Goal: Information Seeking & Learning: Learn about a topic

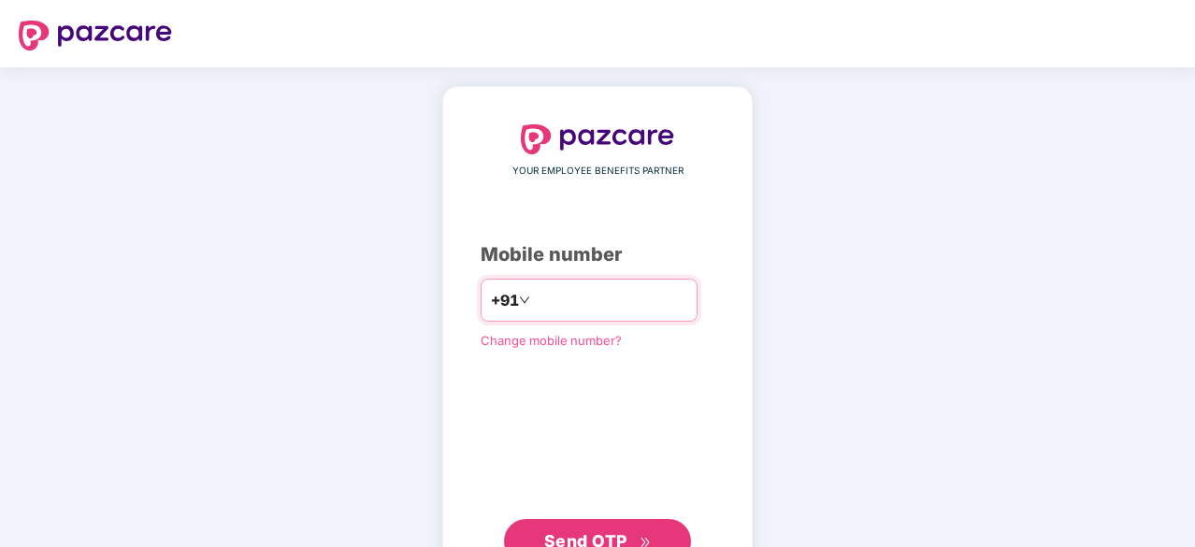
type input "**********"
click at [594, 527] on button "Send OTP" at bounding box center [597, 539] width 187 height 45
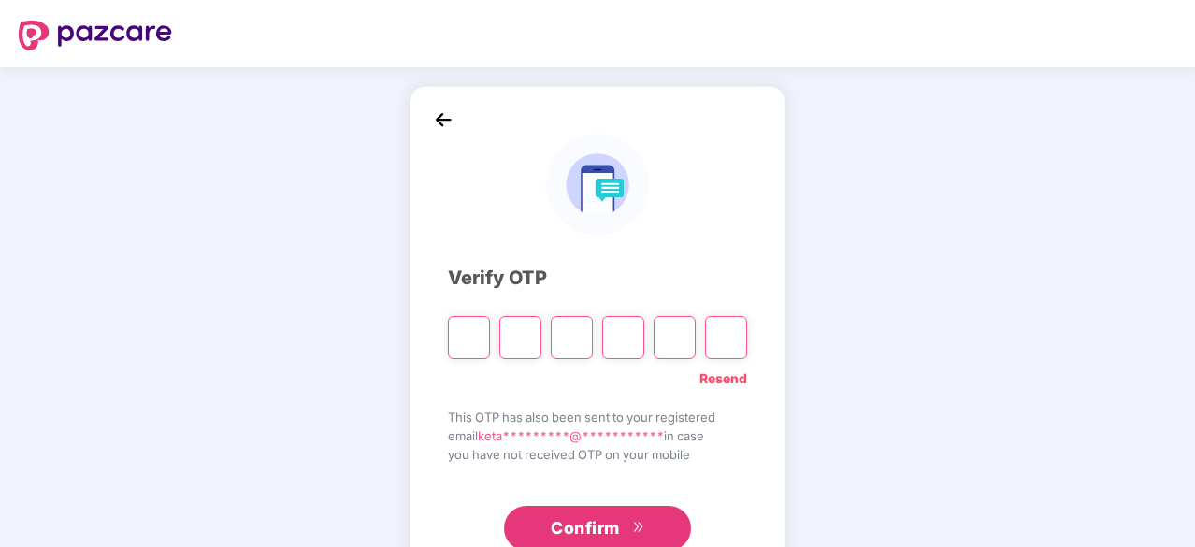
type input "*"
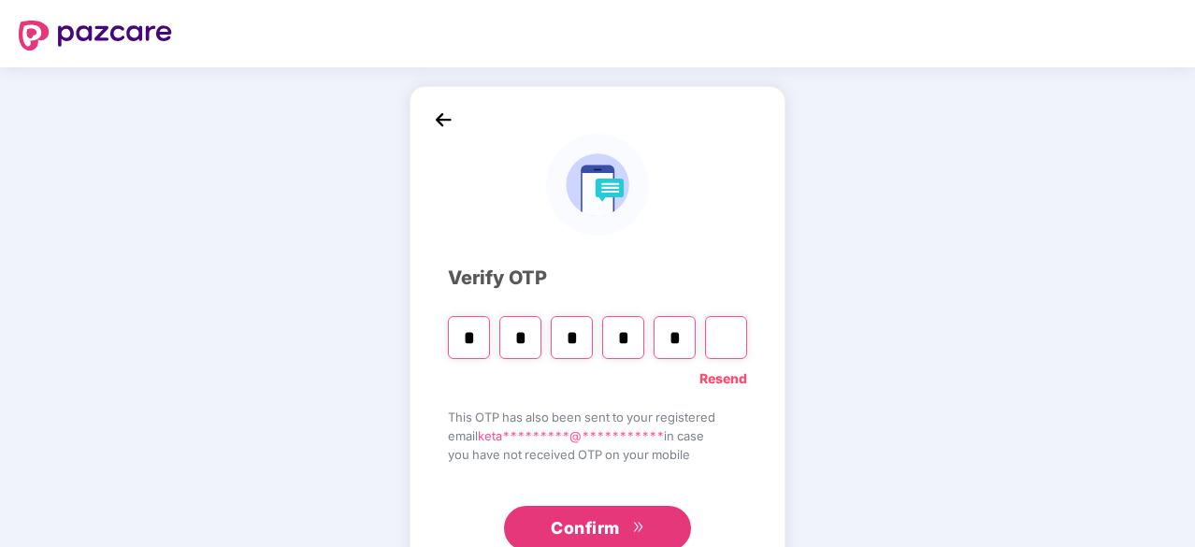
type input "*"
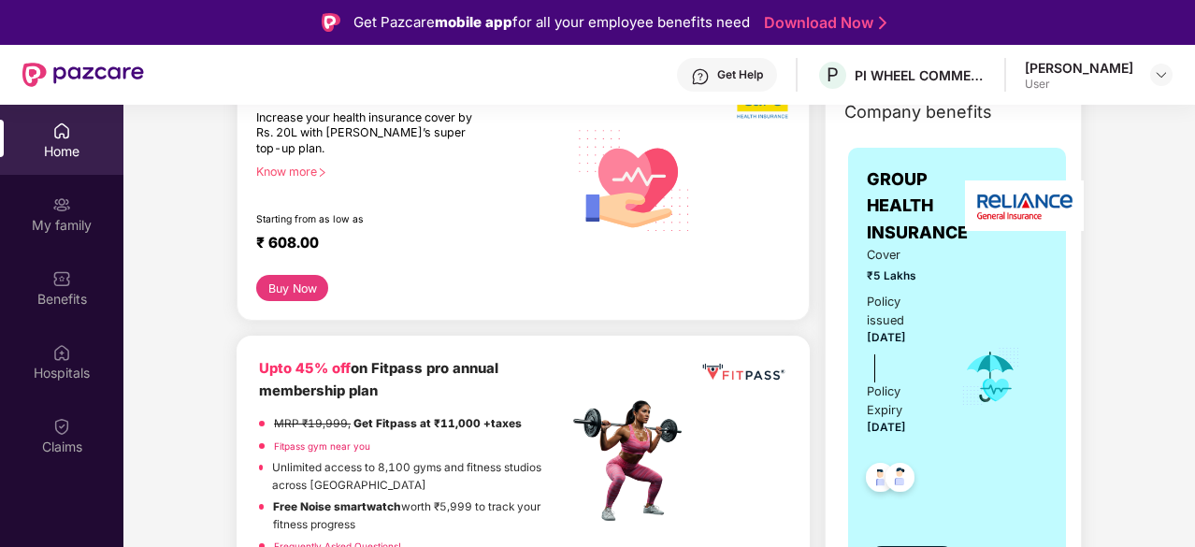
scroll to position [276, 0]
click at [889, 403] on div "Policy Expiry" at bounding box center [901, 400] width 68 height 37
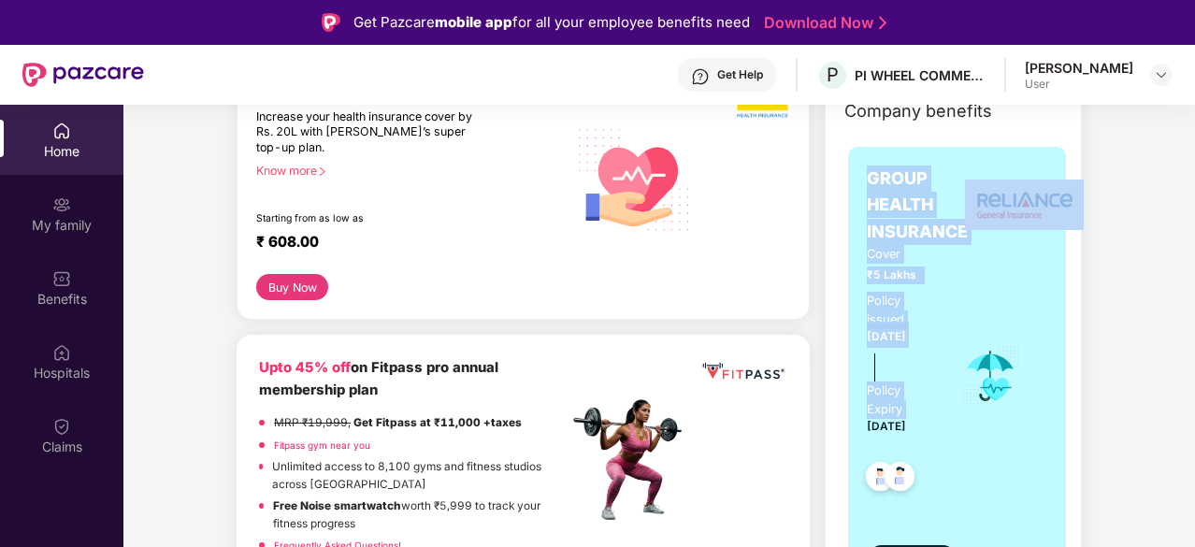
drag, startPoint x: 889, startPoint y: 403, endPoint x: 885, endPoint y: 210, distance: 192.7
click at [885, 210] on div "GROUP HEALTH INSURANCE Cover ₹5 Lakhs Policy issued 26 Aug 2025 Policy Expiry 2…" at bounding box center [957, 371] width 181 height 410
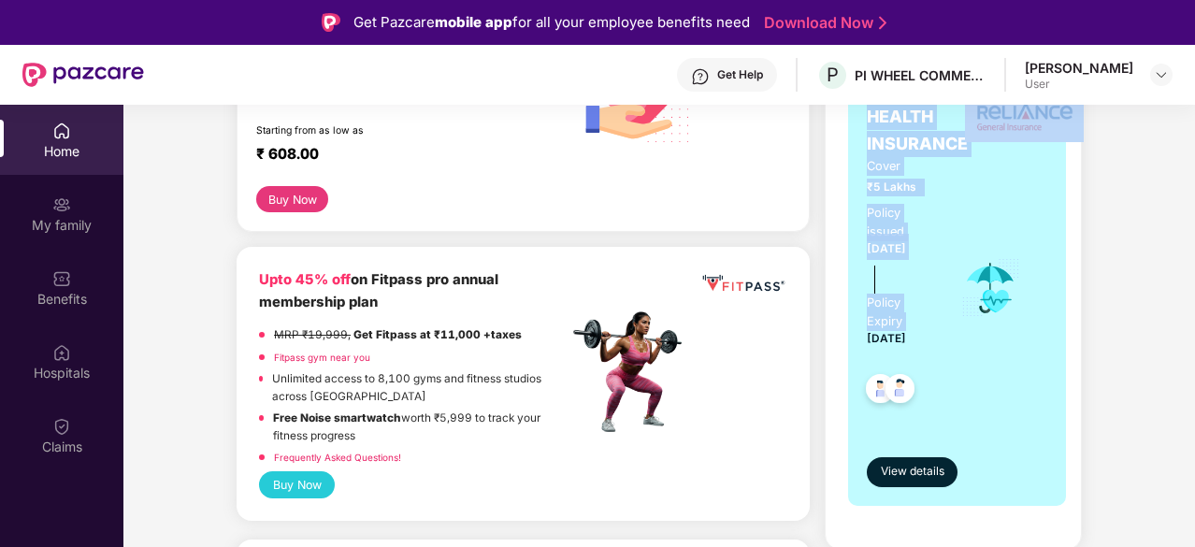
scroll to position [365, 0]
click at [897, 465] on span "View details" at bounding box center [913, 471] width 64 height 18
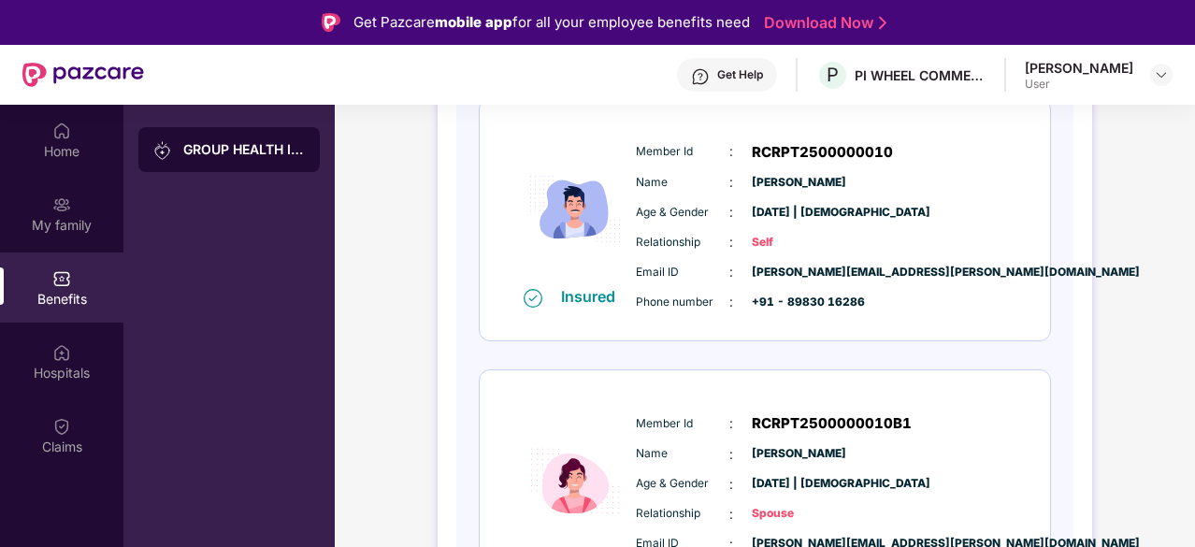
scroll to position [354, 0]
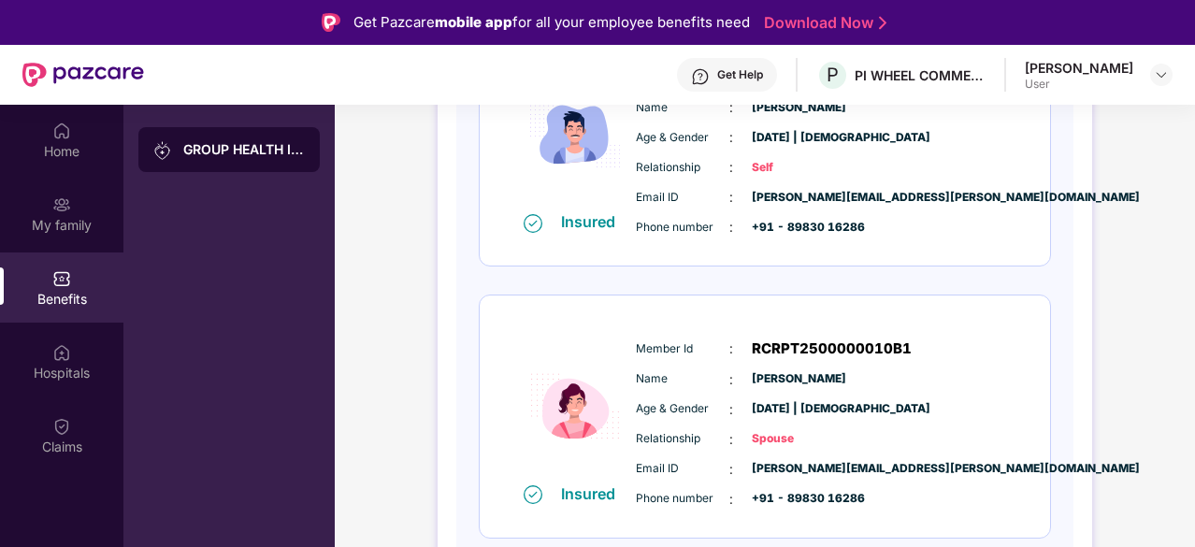
click at [770, 438] on span "Spouse" at bounding box center [799, 439] width 94 height 18
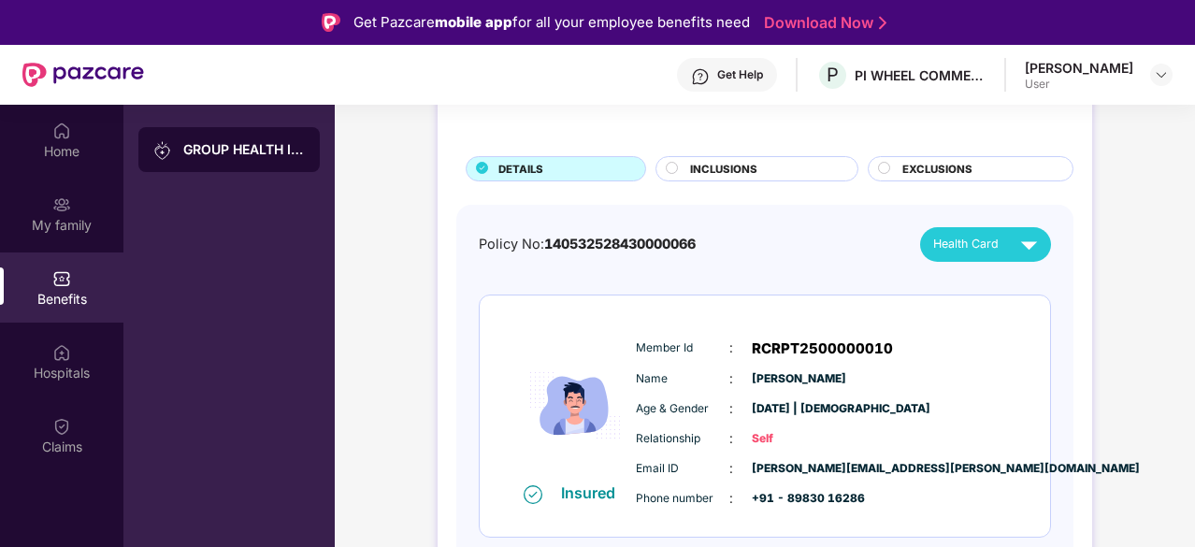
scroll to position [82, 0]
click at [596, 230] on div "Policy No: 140532528430000066 Health Card" at bounding box center [765, 245] width 572 height 35
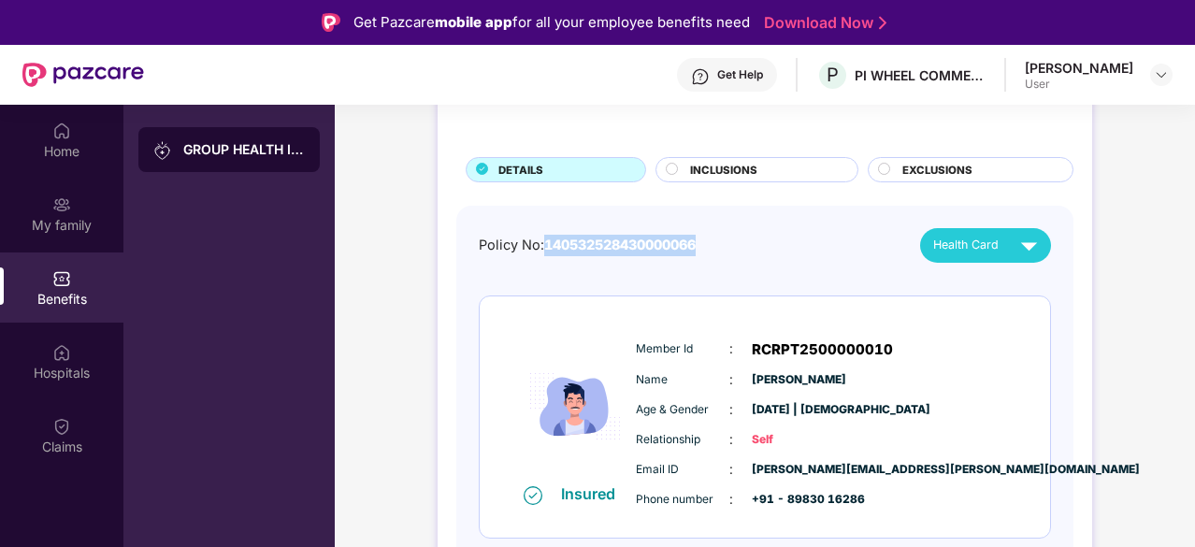
click at [596, 230] on div "Policy No: 140532528430000066 Health Card" at bounding box center [765, 245] width 572 height 35
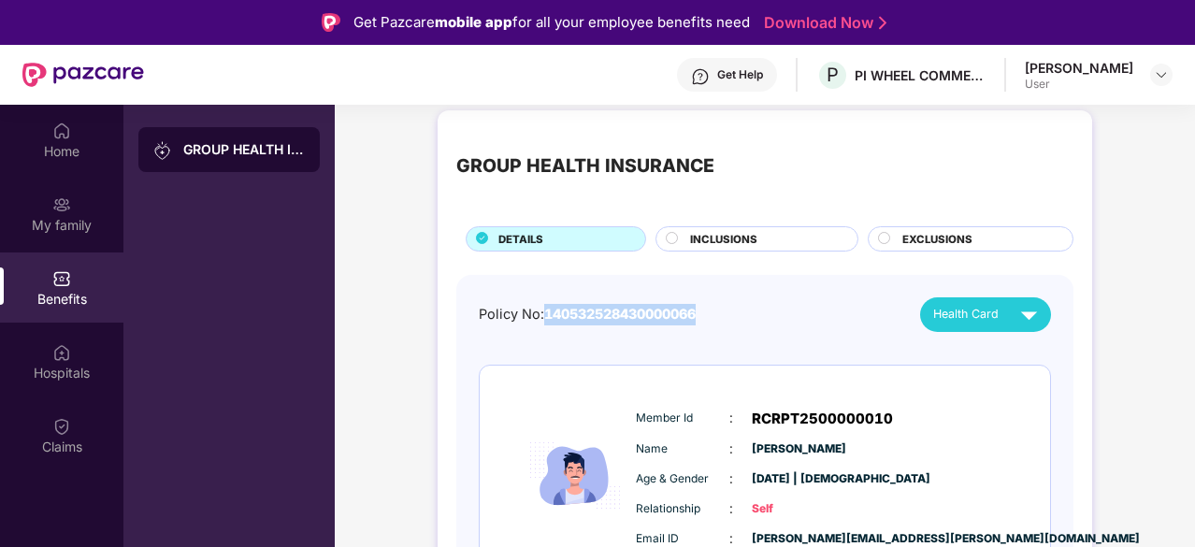
scroll to position [12, 0]
click at [699, 227] on div "INCLUSIONS" at bounding box center [757, 239] width 203 height 25
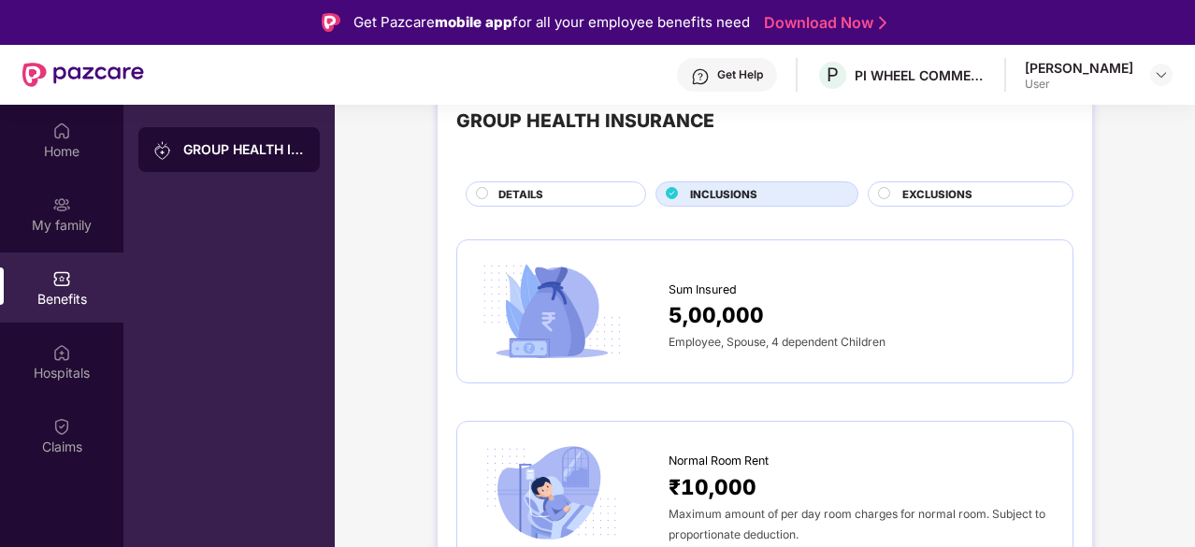
scroll to position [51, 0]
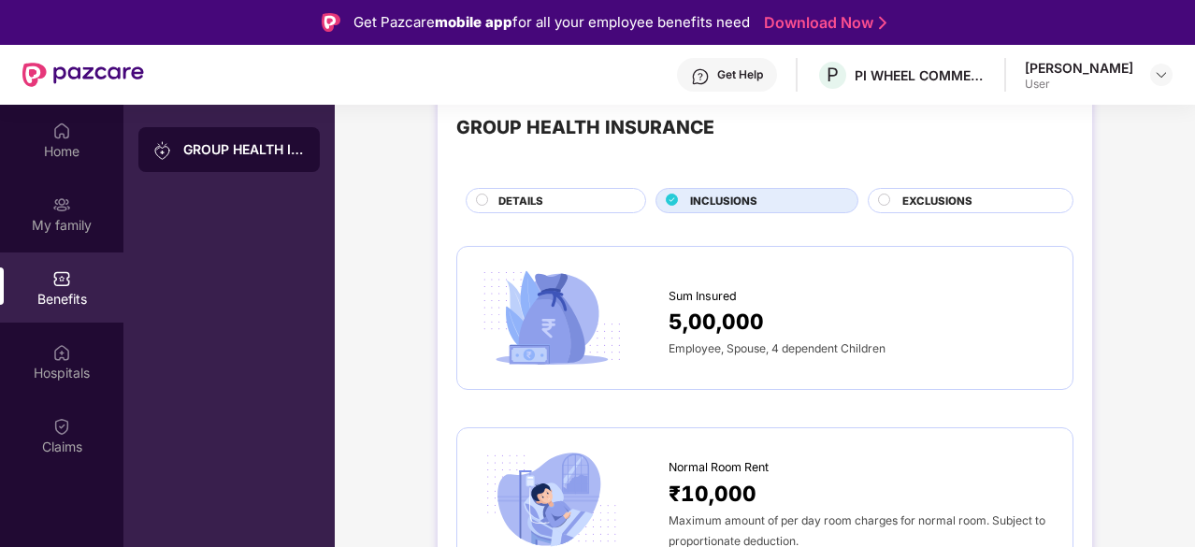
click at [561, 203] on div "DETAILS" at bounding box center [562, 203] width 147 height 20
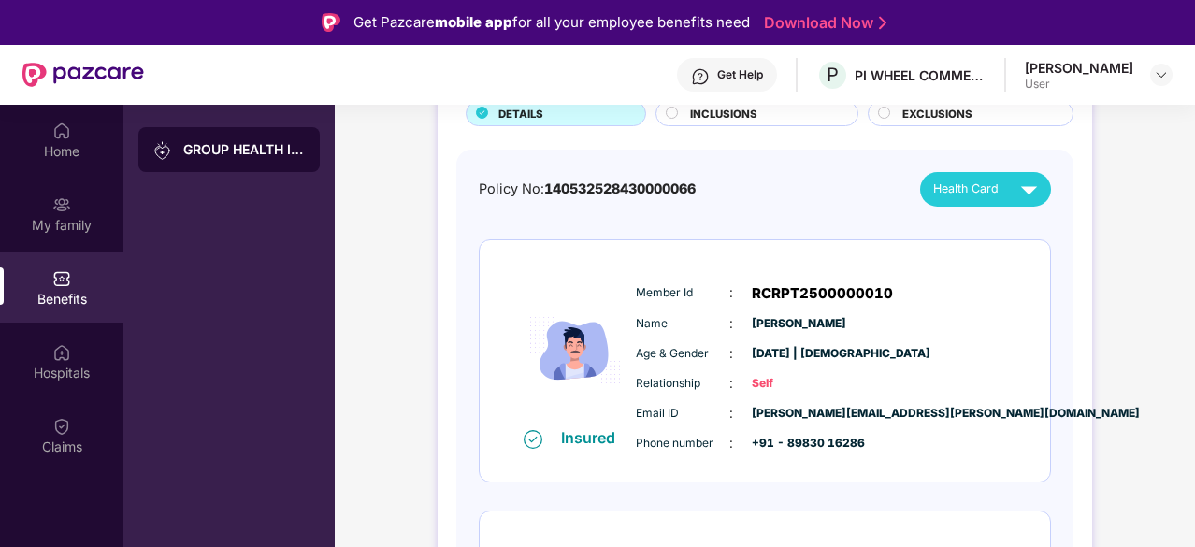
scroll to position [0, 0]
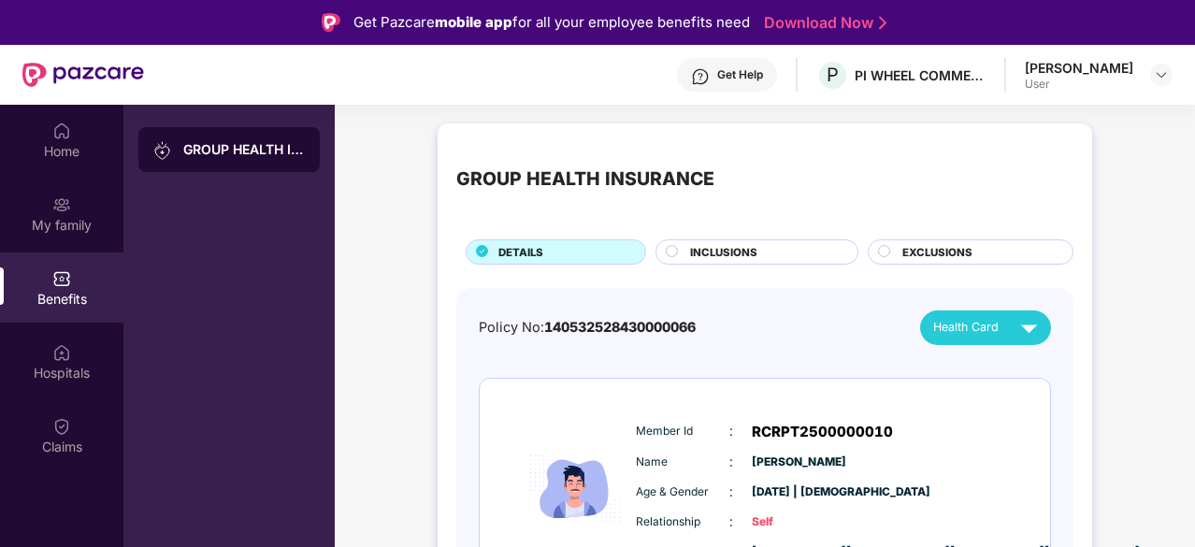
click at [907, 260] on div "EXCLUSIONS" at bounding box center [978, 254] width 170 height 20
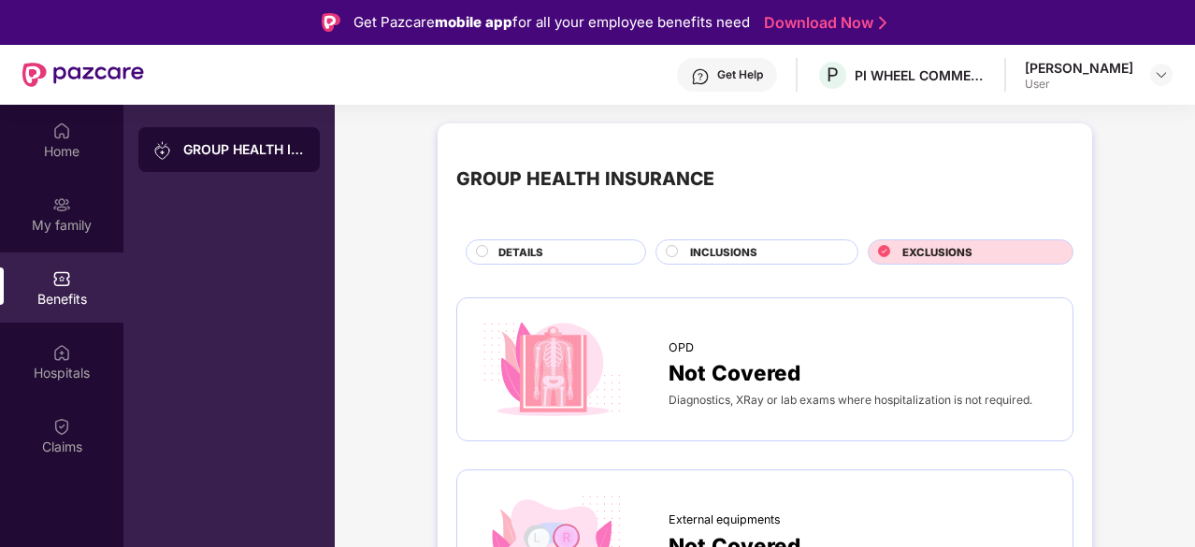
click at [735, 253] on span "INCLUSIONS" at bounding box center [723, 252] width 67 height 17
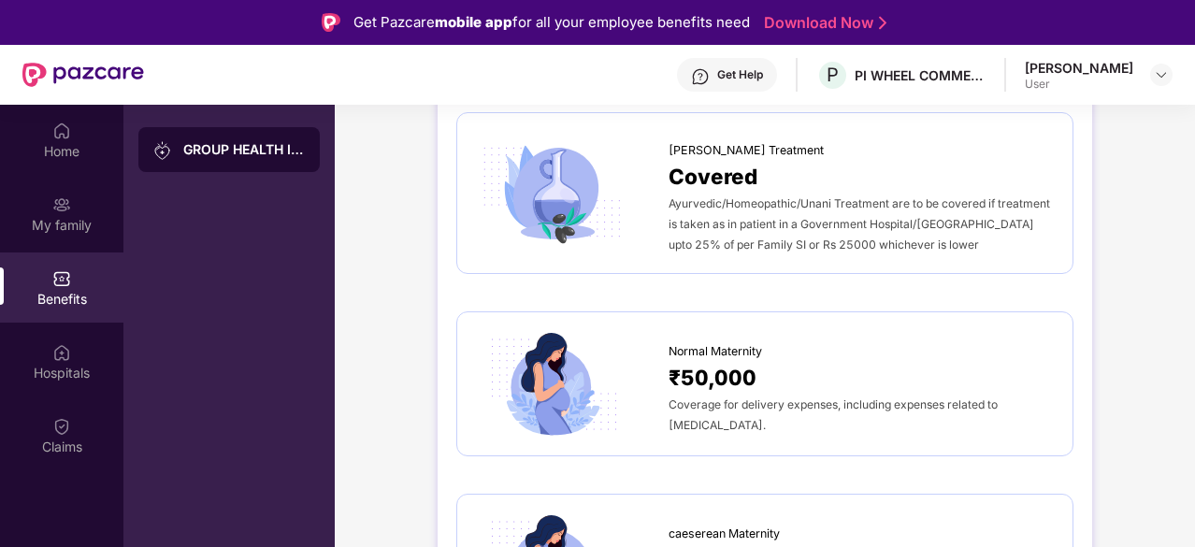
scroll to position [1711, 0]
click at [727, 397] on span "Coverage for delivery expenses, including expenses related to normal delivery." at bounding box center [833, 414] width 329 height 35
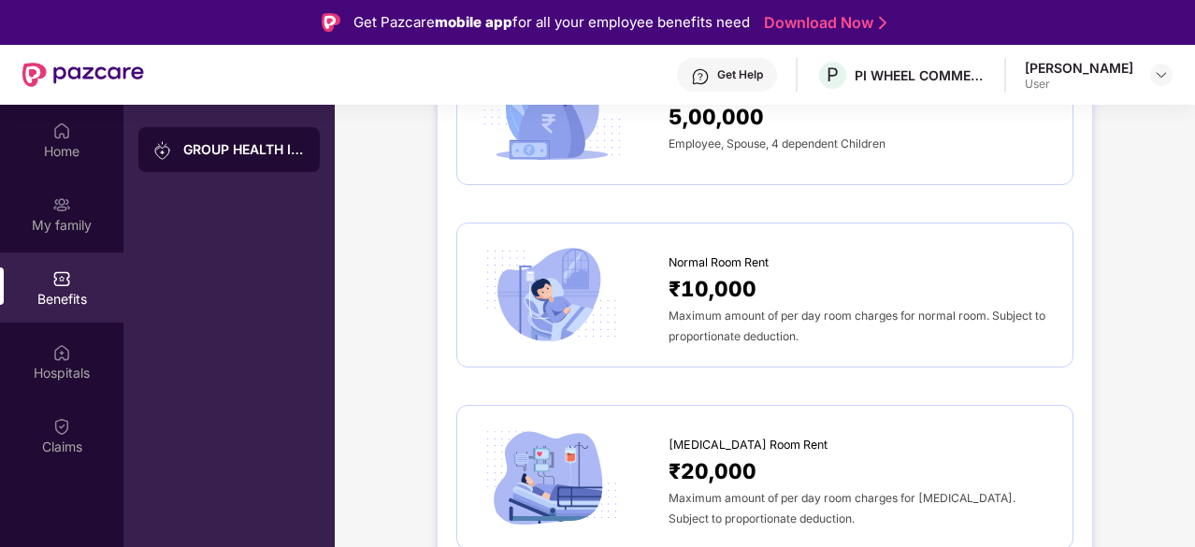
scroll to position [0, 0]
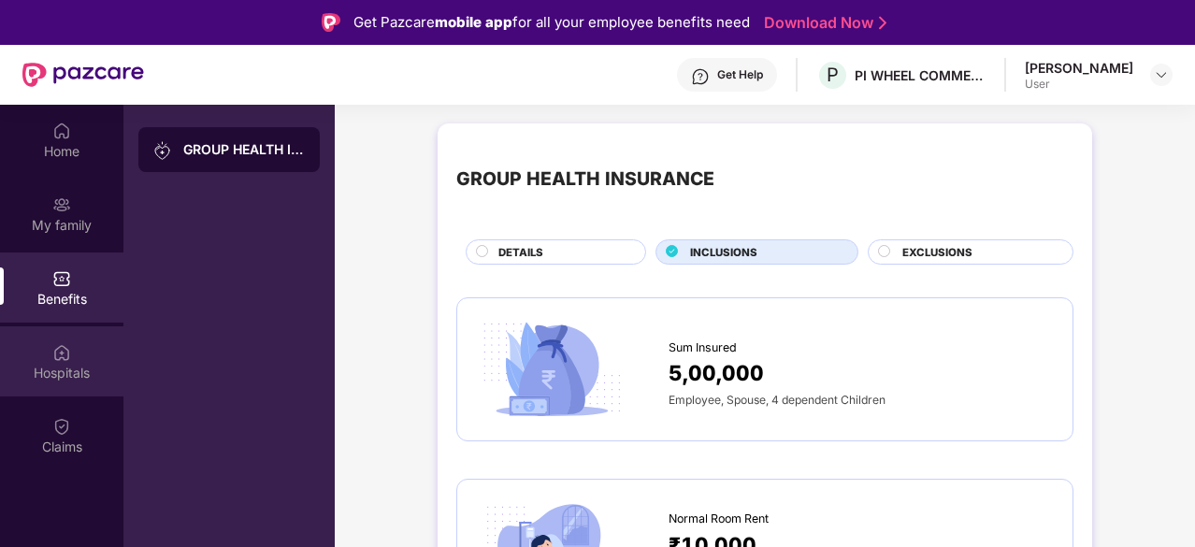
click at [107, 352] on div "Hospitals" at bounding box center [61, 361] width 123 height 70
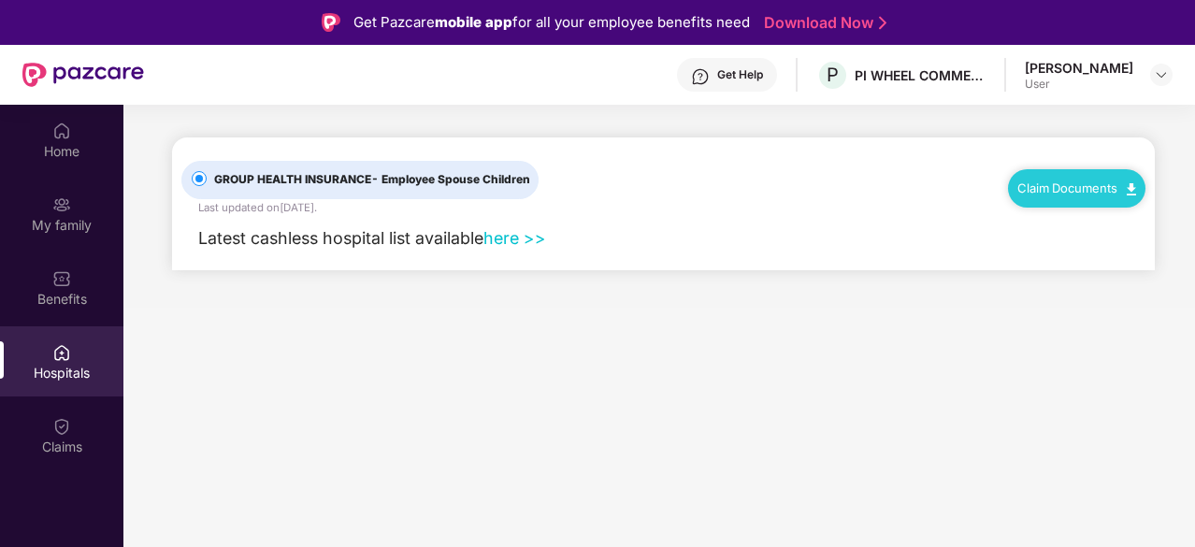
click at [509, 231] on link "here >>" at bounding box center [515, 238] width 63 height 20
click at [86, 434] on div "Claims" at bounding box center [61, 435] width 123 height 70
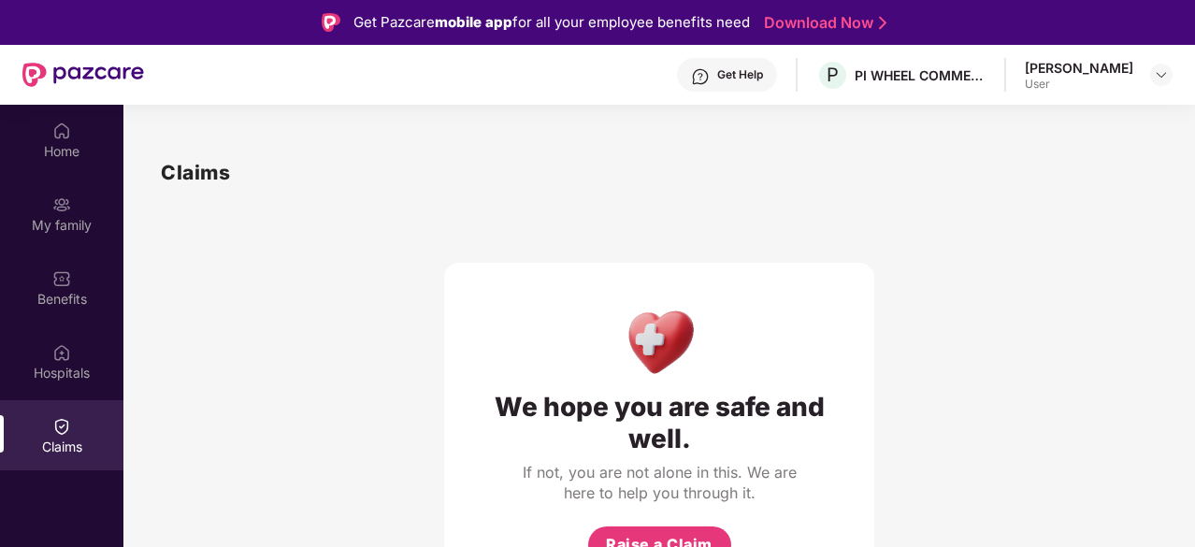
scroll to position [105, 0]
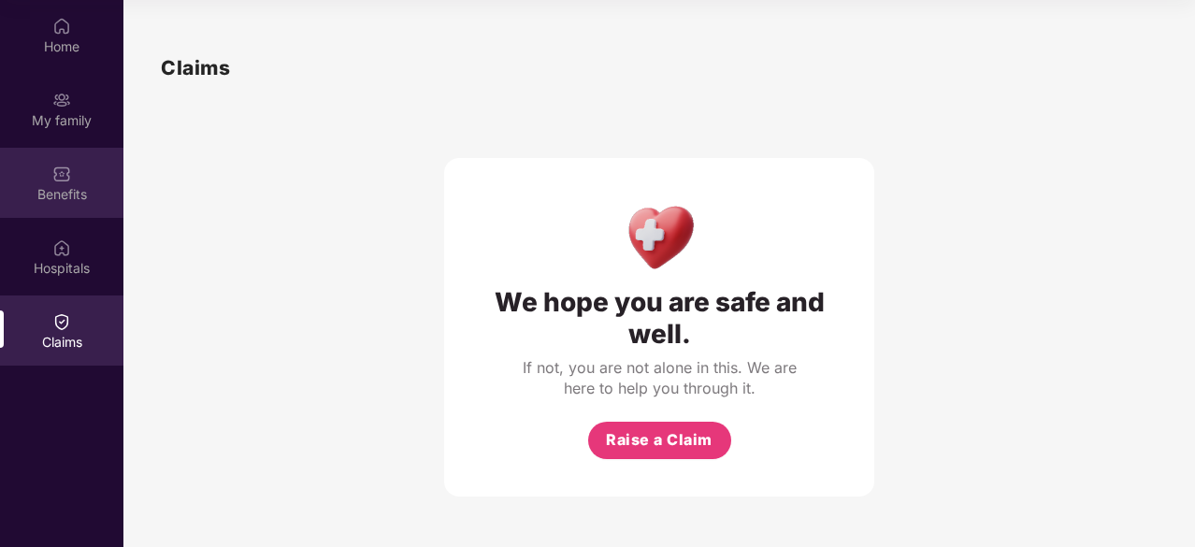
click at [45, 192] on div "Benefits" at bounding box center [61, 194] width 123 height 19
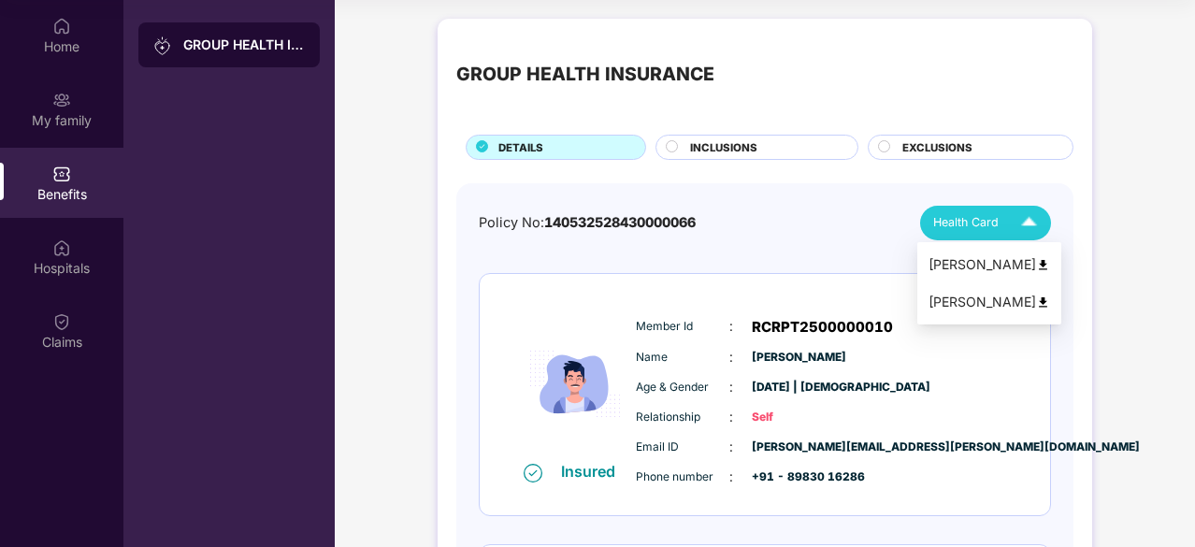
click at [1004, 218] on div "Health Card" at bounding box center [989, 223] width 112 height 33
click at [797, 216] on div "Policy No: 140532528430000066 Health Card" at bounding box center [765, 223] width 572 height 35
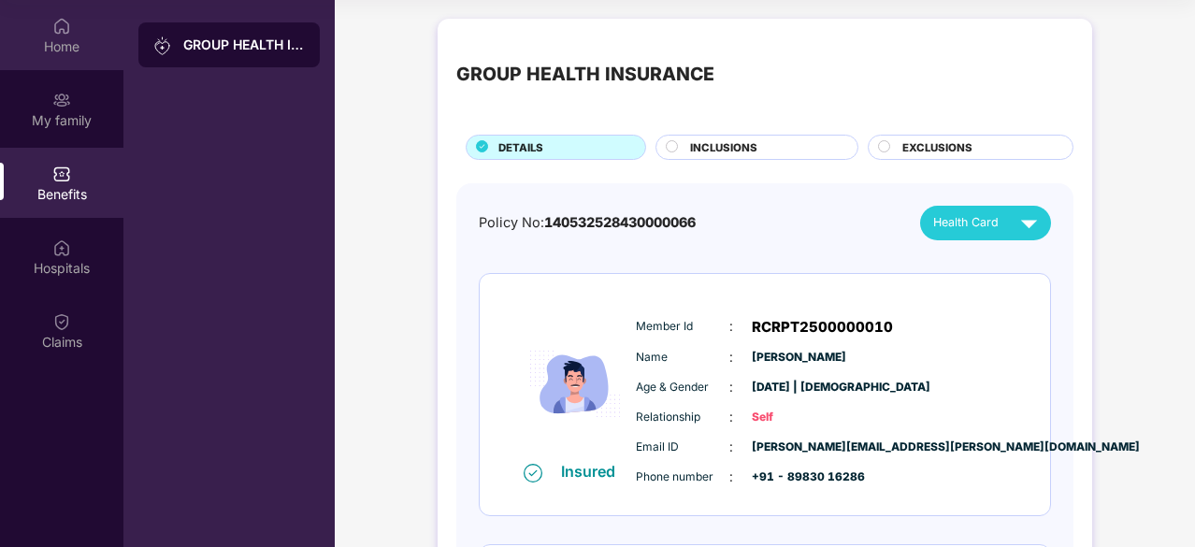
click at [41, 25] on div "Home" at bounding box center [61, 35] width 123 height 70
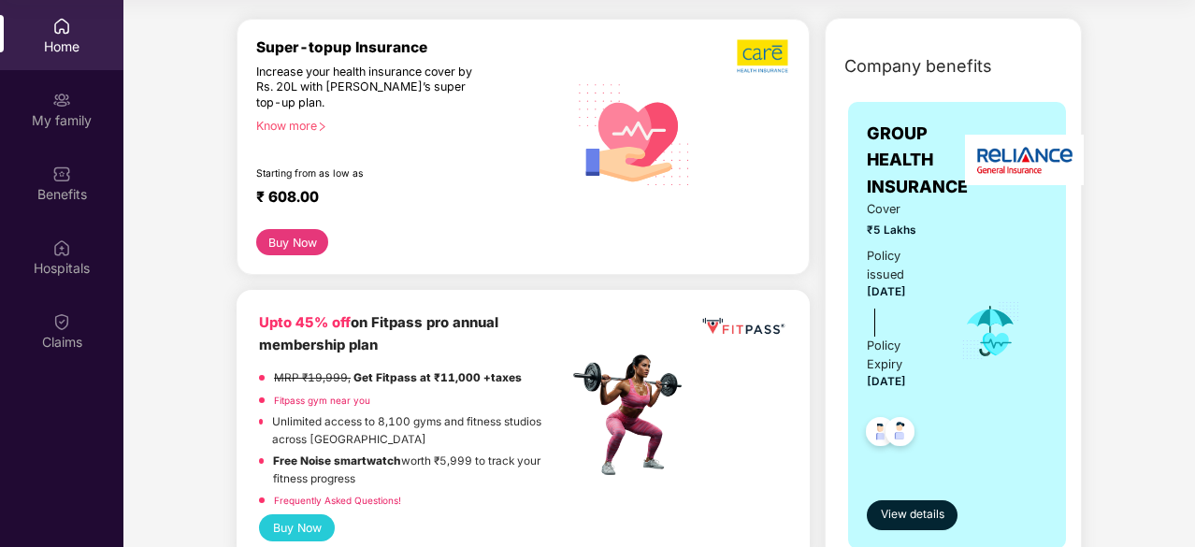
scroll to position [220, 0]
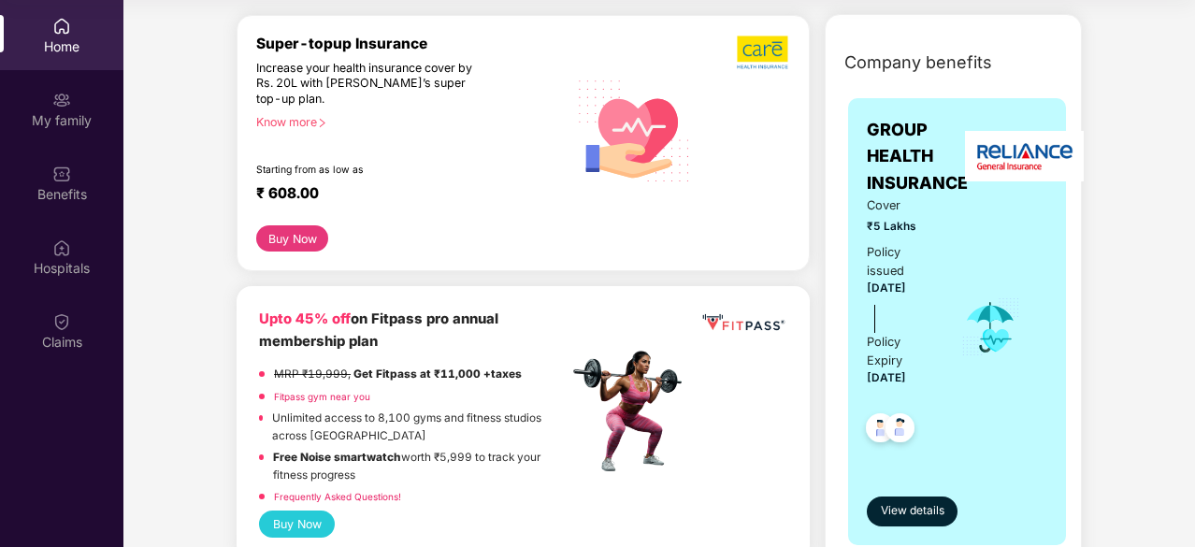
click at [872, 285] on span "26 Aug 2025" at bounding box center [886, 288] width 39 height 13
drag, startPoint x: 872, startPoint y: 285, endPoint x: 900, endPoint y: 285, distance: 28.1
click at [900, 285] on span "26 Aug 2025" at bounding box center [886, 288] width 39 height 13
click at [906, 376] on span "25 Aug 2026" at bounding box center [886, 377] width 39 height 13
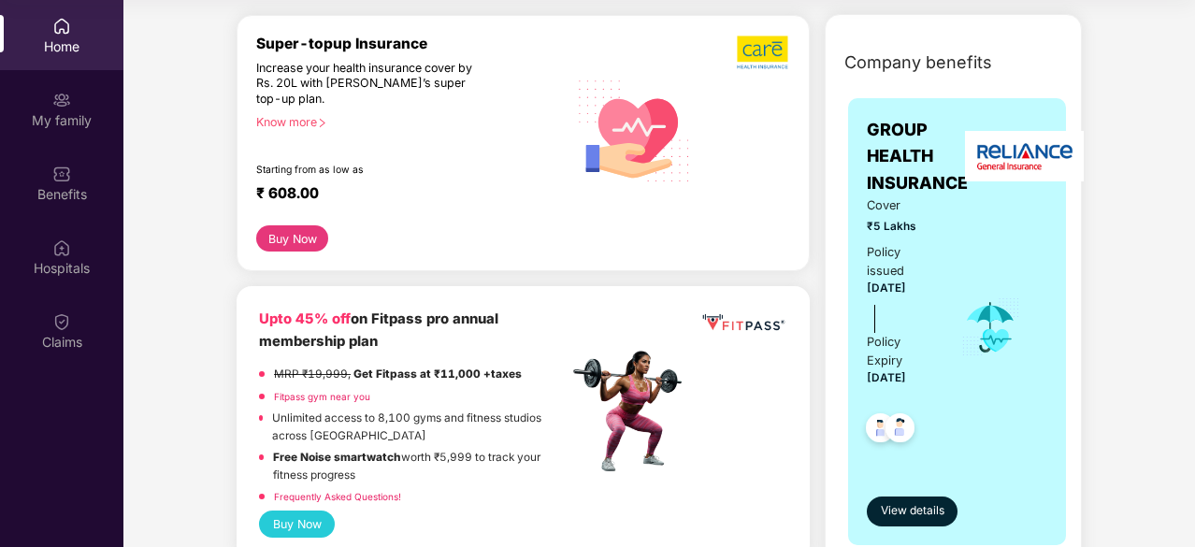
click at [906, 376] on span "25 Aug 2026" at bounding box center [886, 377] width 39 height 13
drag, startPoint x: 915, startPoint y: 376, endPoint x: 883, endPoint y: 222, distance: 157.6
click at [883, 222] on div "Cover ₹5 Lakhs Policy issued 26 Aug 2025 Policy Expiry 25 Aug 2026" at bounding box center [901, 327] width 68 height 263
click at [883, 222] on span "₹5 Lakhs" at bounding box center [901, 227] width 68 height 18
click at [905, 499] on button "View details" at bounding box center [912, 512] width 91 height 30
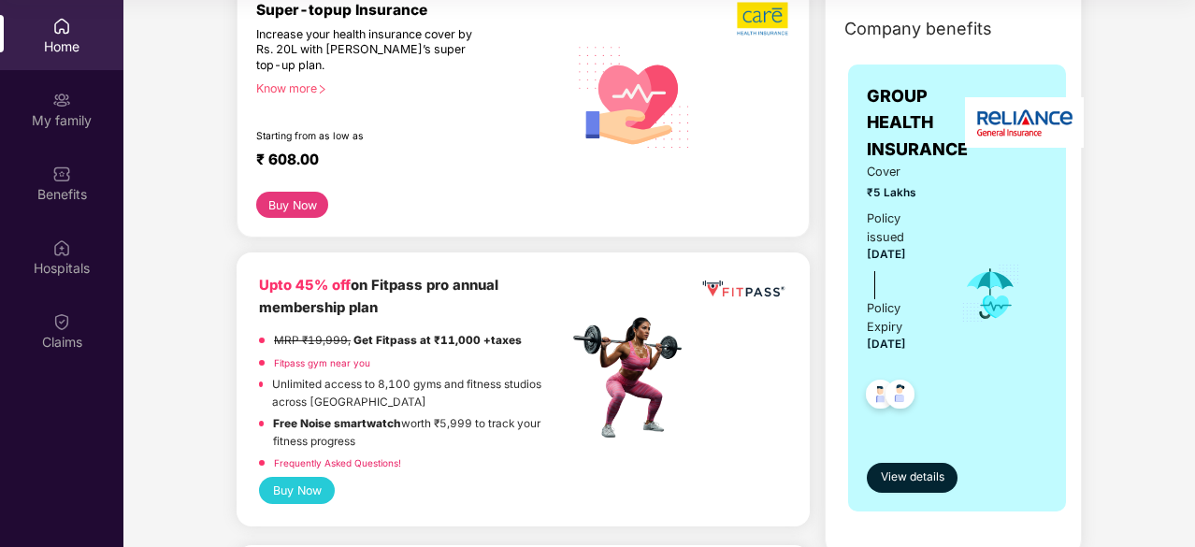
scroll to position [268, 0]
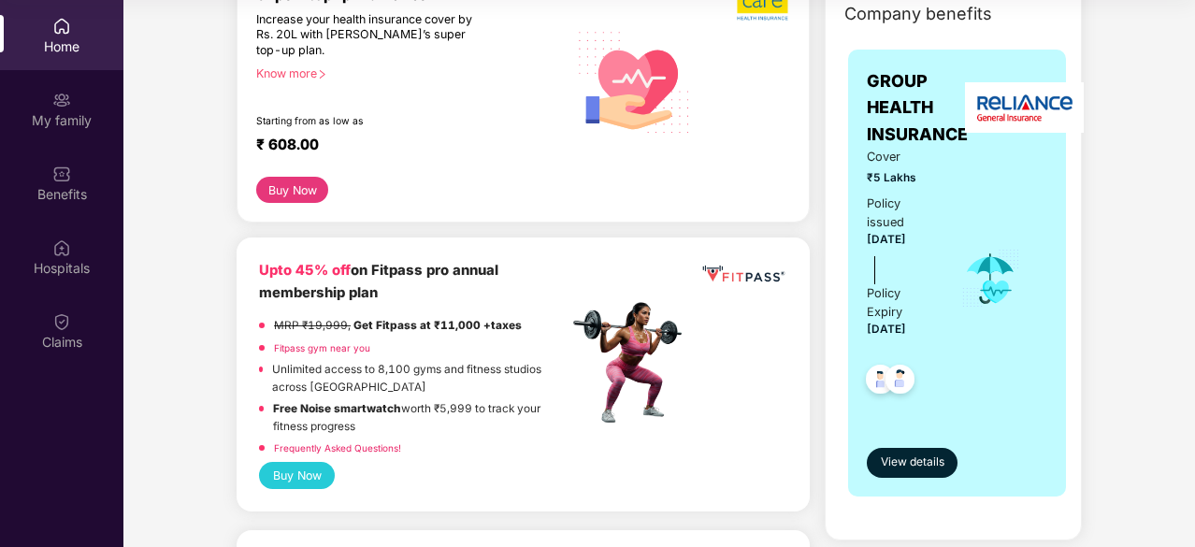
click at [406, 324] on strong "Get Fitpass at ₹11,000 +taxes" at bounding box center [438, 325] width 168 height 13
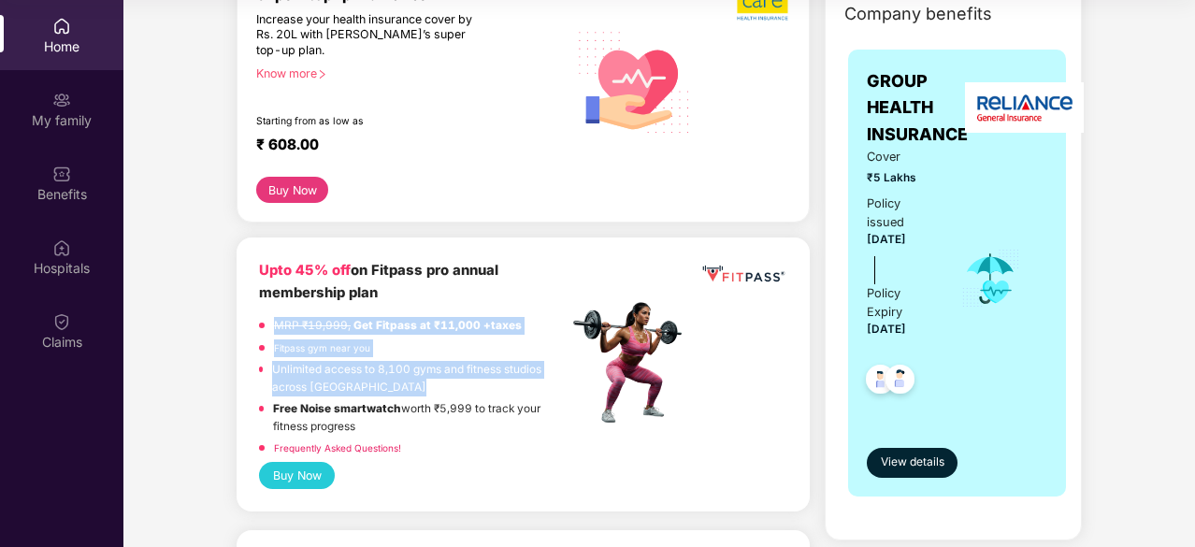
drag, startPoint x: 406, startPoint y: 324, endPoint x: 423, endPoint y: 368, distance: 47.1
click at [423, 368] on div "MRP ₹19,999, Get Fitpass at ₹11,000 +taxes Fitpass gym near you Unlimited acces…" at bounding box center [413, 389] width 309 height 145
click at [423, 368] on p "Unlimited access to 8,100 gyms and fitness studios across India" at bounding box center [420, 378] width 296 height 35
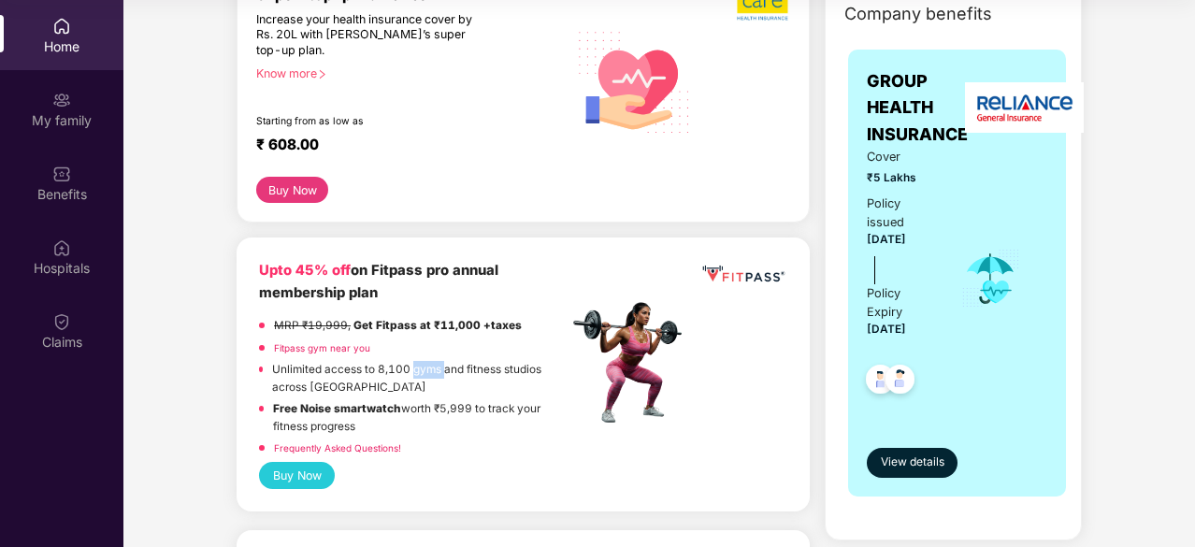
click at [423, 368] on p "Unlimited access to 8,100 gyms and fitness studios across India" at bounding box center [420, 378] width 296 height 35
click at [398, 282] on div "Upto 45% off on Fitpass pro annual membership plan" at bounding box center [413, 282] width 309 height 44
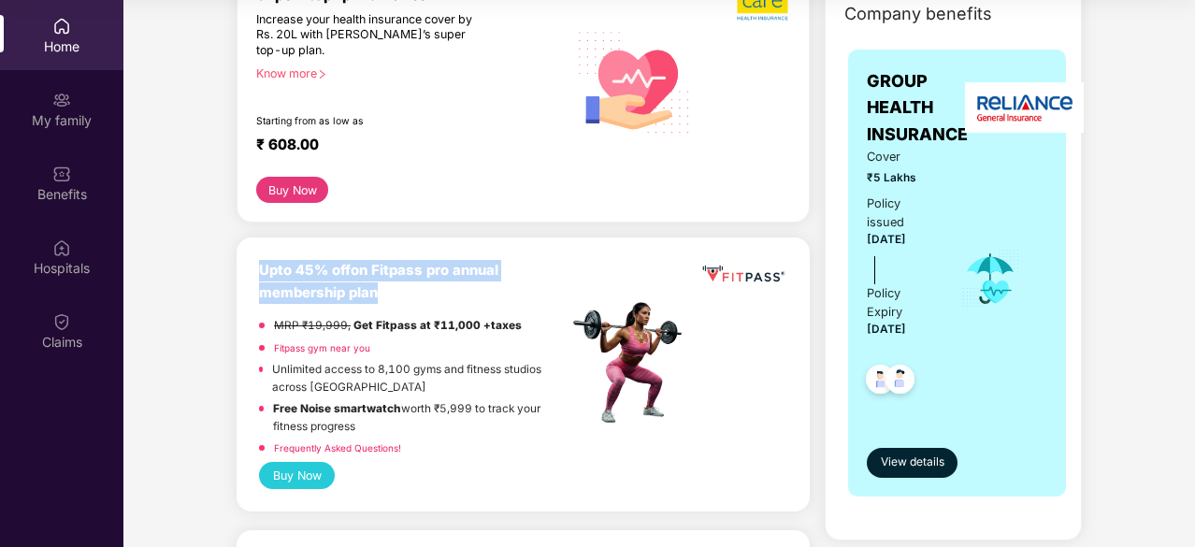
click at [398, 282] on div "Upto 45% off on Fitpass pro annual membership plan" at bounding box center [413, 282] width 309 height 44
click at [352, 286] on b "Upto 45% off on Fitpass pro annual membership plan" at bounding box center [378, 281] width 239 height 38
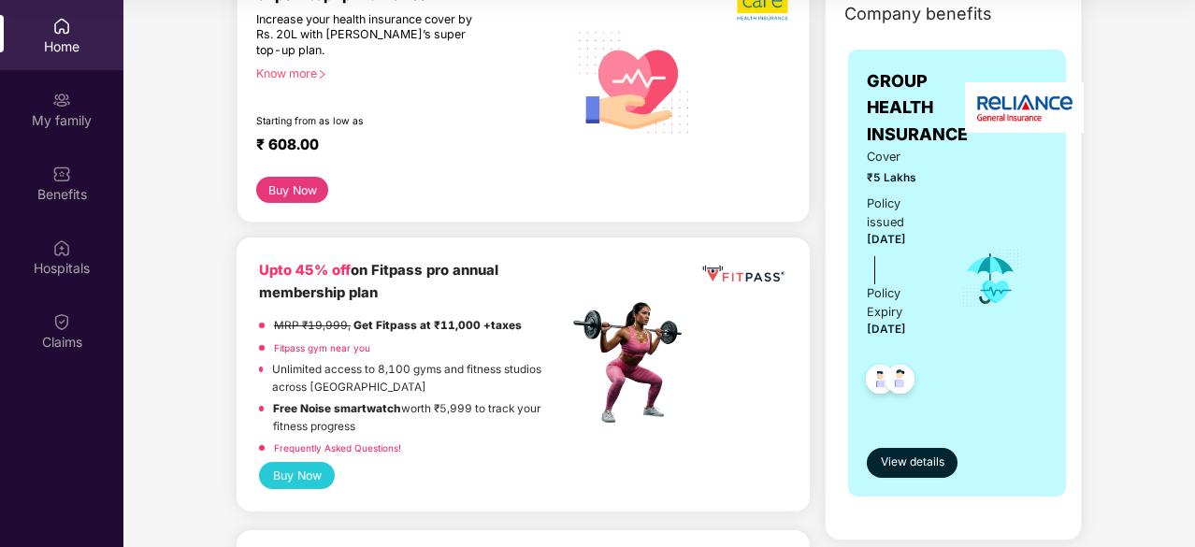
click at [352, 286] on b "Upto 45% off on Fitpass pro annual membership plan" at bounding box center [378, 281] width 239 height 38
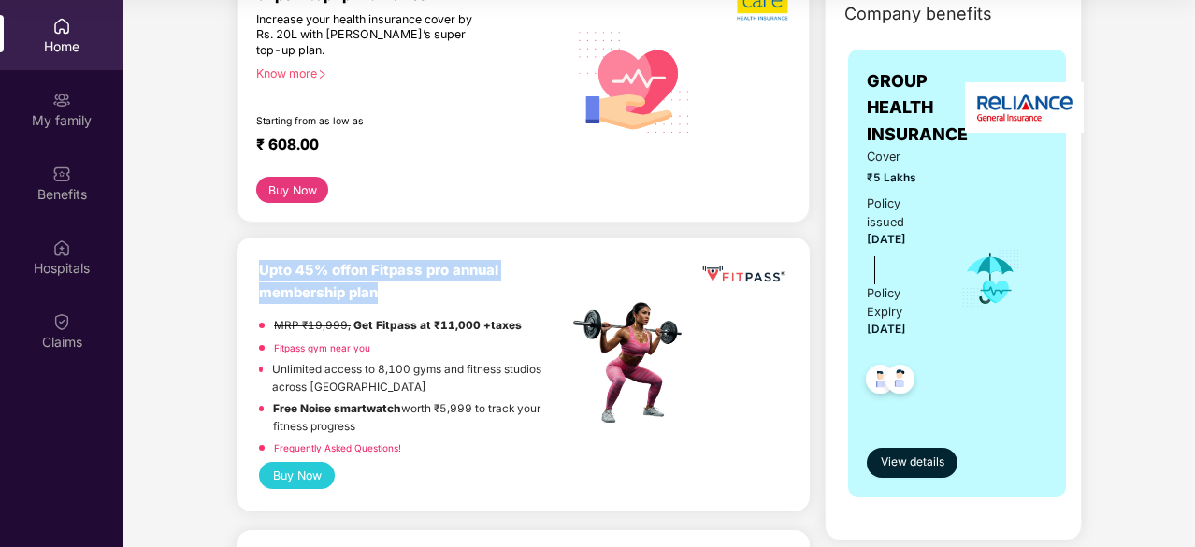
click at [352, 286] on b "Upto 45% off on Fitpass pro annual membership plan" at bounding box center [378, 281] width 239 height 38
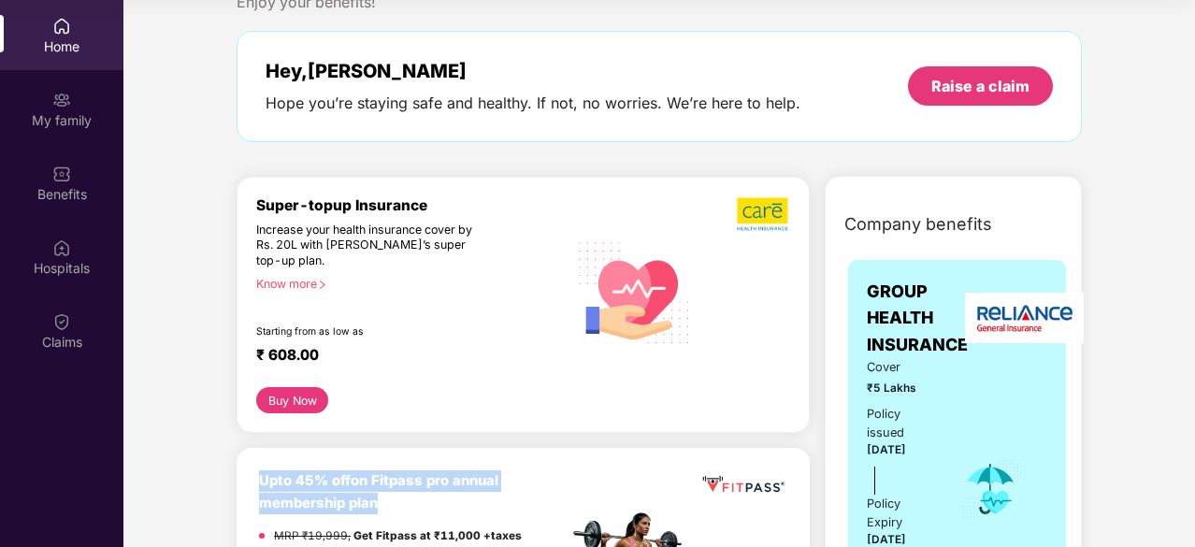
scroll to position [56, 0]
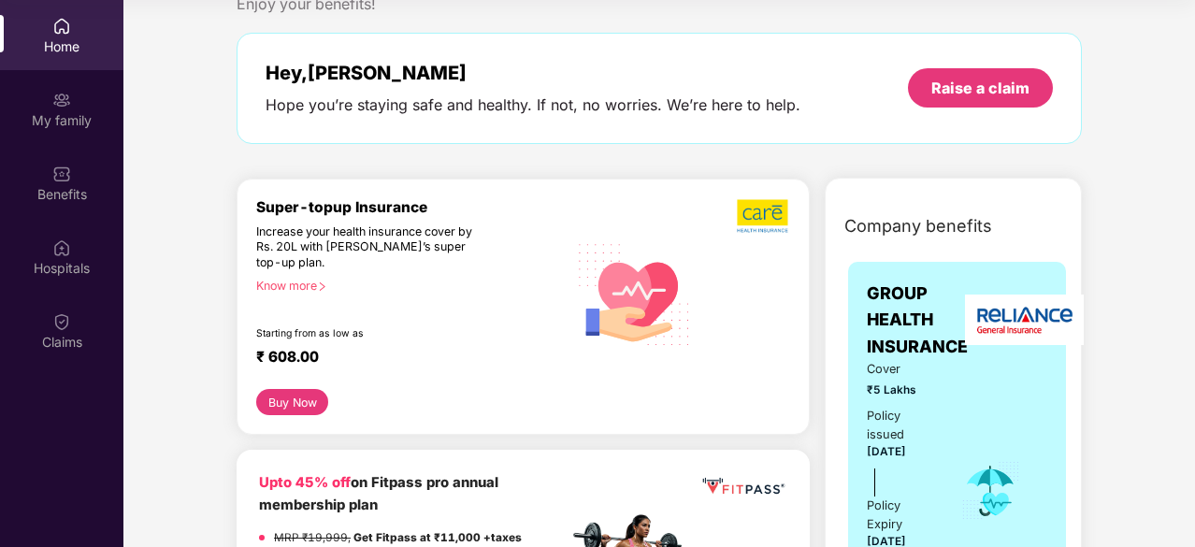
click at [288, 237] on div "Increase your health insurance cover by Rs. 20L with PazCare’s super top-up pla…" at bounding box center [371, 247] width 231 height 47
drag, startPoint x: 288, startPoint y: 237, endPoint x: 387, endPoint y: 252, distance: 100.3
click at [387, 252] on div "Increase your health insurance cover by Rs. 20L with PazCare’s super top-up pla…" at bounding box center [371, 247] width 231 height 47
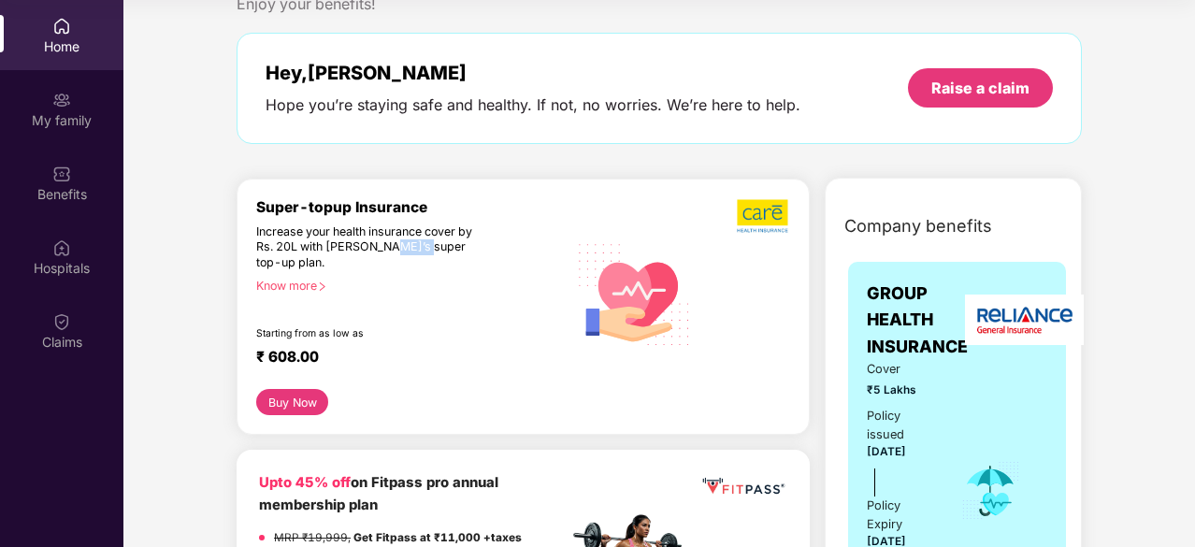
click at [387, 252] on div "Increase your health insurance cover by Rs. 20L with PazCare’s super top-up pla…" at bounding box center [371, 247] width 231 height 47
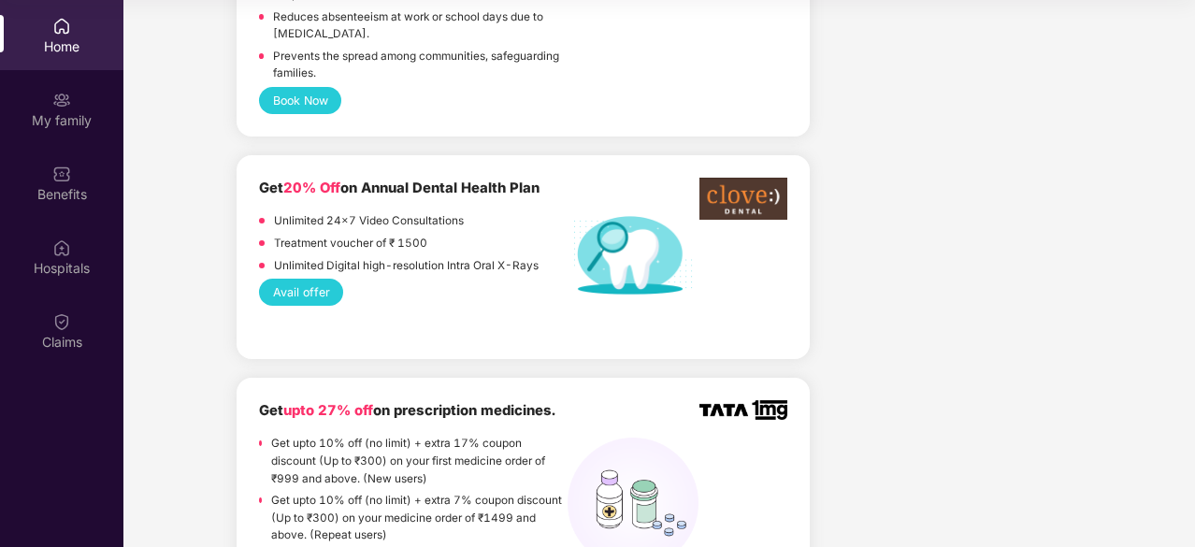
scroll to position [1444, 0]
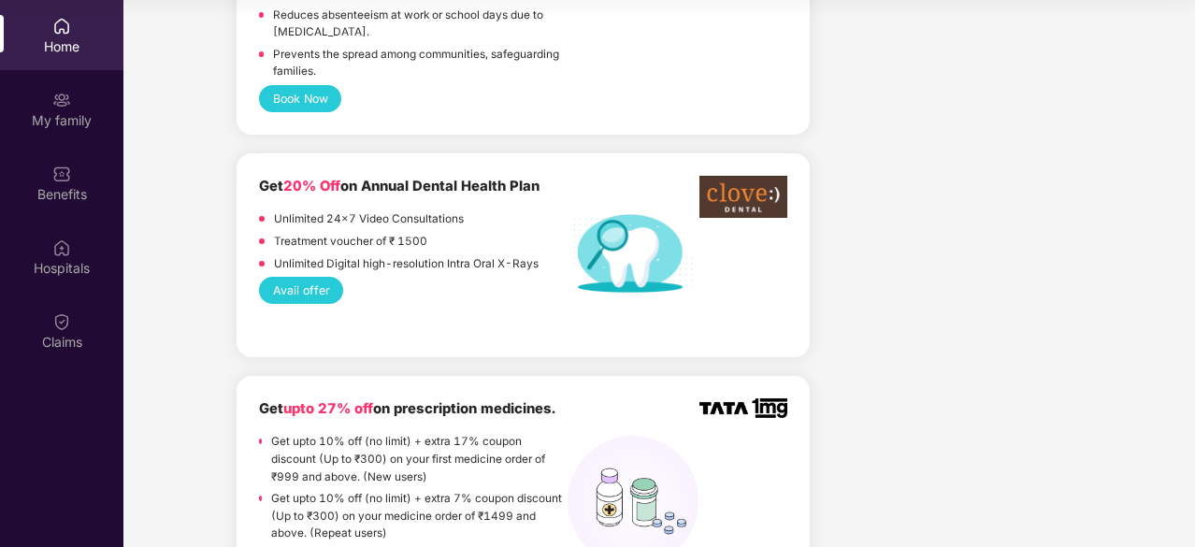
click at [322, 178] on span "20% Off" at bounding box center [311, 186] width 57 height 17
drag, startPoint x: 322, startPoint y: 145, endPoint x: 354, endPoint y: 153, distance: 33.8
click at [354, 178] on b "Get 20% Off on Annual Dental Health Plan" at bounding box center [399, 186] width 281 height 17
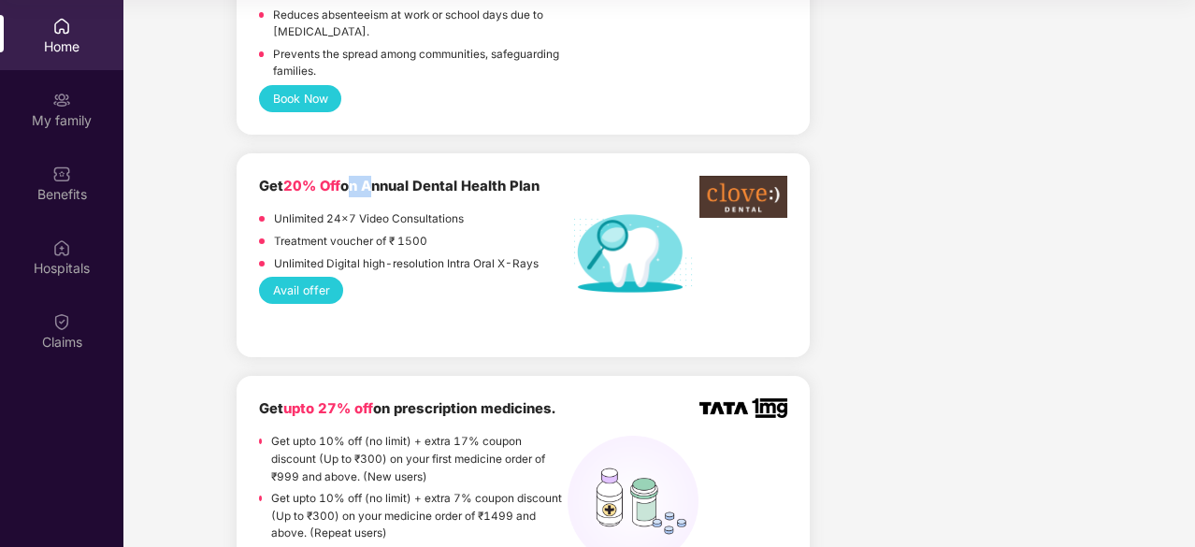
click at [354, 178] on b "Get 20% Off on Annual Dental Health Plan" at bounding box center [399, 186] width 281 height 17
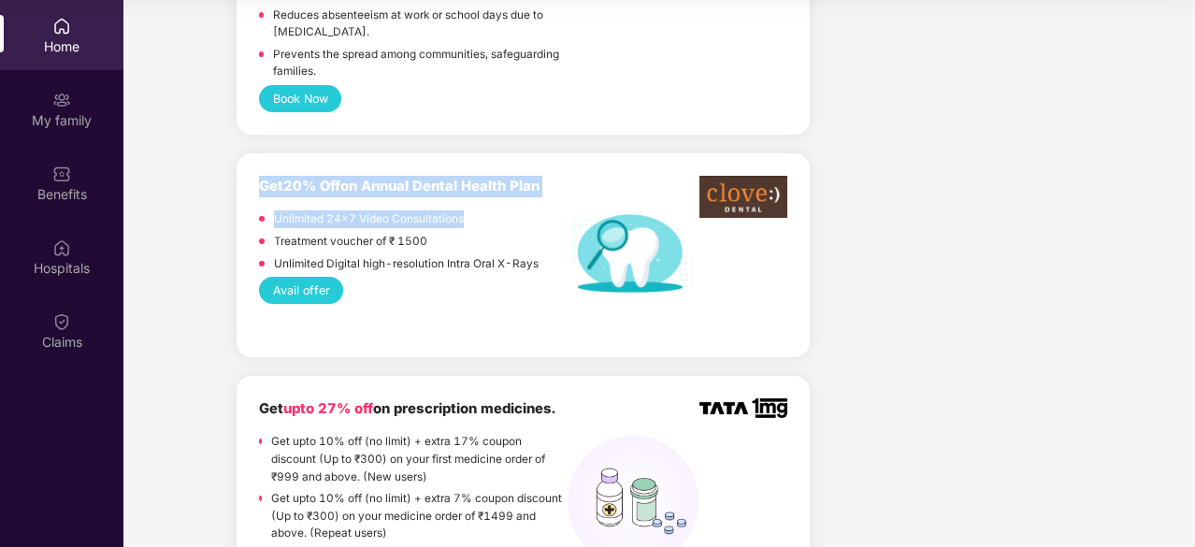
drag, startPoint x: 354, startPoint y: 153, endPoint x: 354, endPoint y: 183, distance: 29.9
click at [354, 183] on div "Get 20% Off on Annual Dental Health Plan Unlimited 24x7 Video Consultations Tre…" at bounding box center [413, 226] width 309 height 101
click at [354, 210] on p "Unlimited 24x7 Video Consultations" at bounding box center [369, 219] width 190 height 18
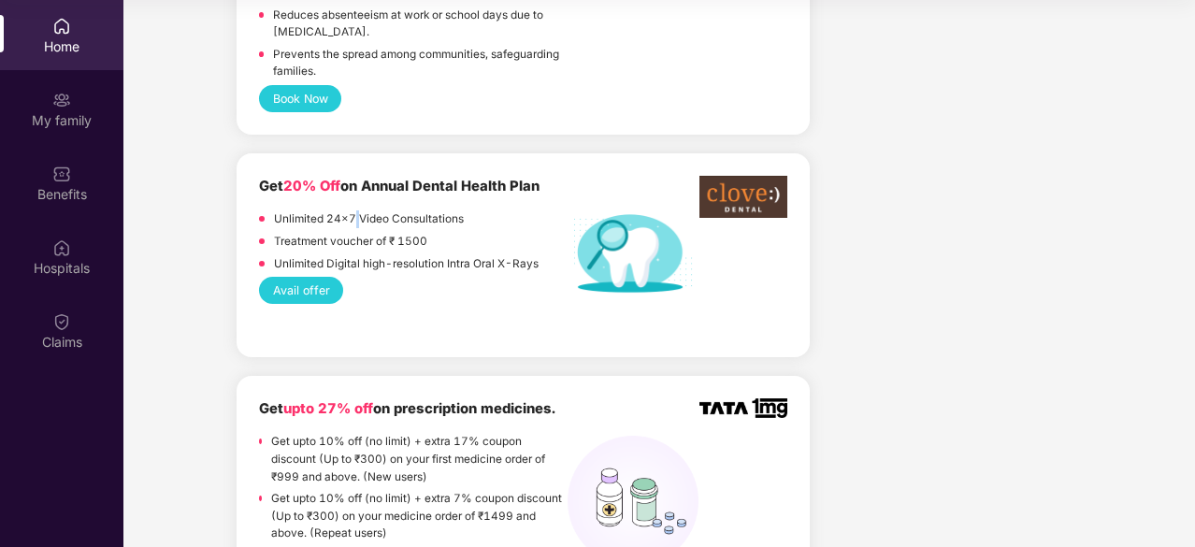
click at [354, 210] on p "Unlimited 24x7 Video Consultations" at bounding box center [369, 219] width 190 height 18
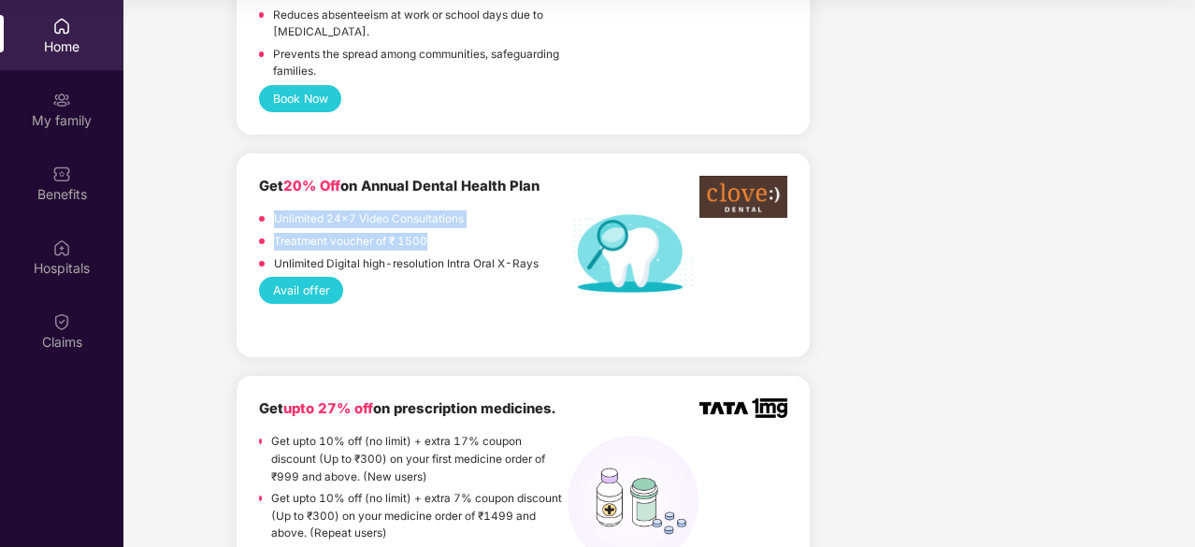
drag, startPoint x: 354, startPoint y: 183, endPoint x: 357, endPoint y: 218, distance: 34.8
click at [357, 218] on div "Unlimited 24x7 Video Consultations Treatment voucher of ₹ 1500 Unlimited Digita…" at bounding box center [413, 243] width 309 height 66
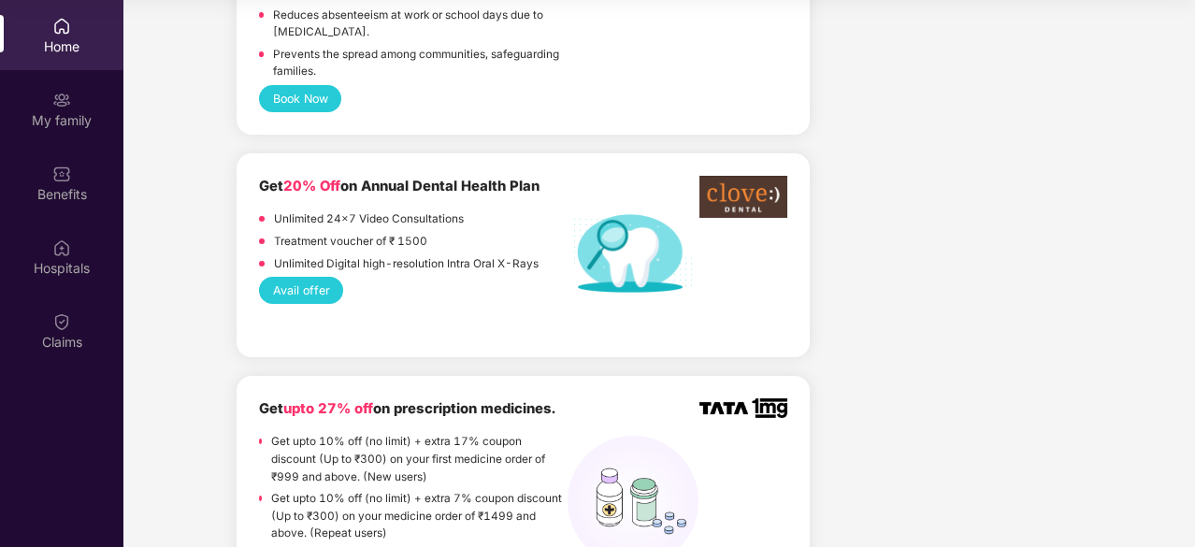
click at [419, 255] on p "Unlimited Digital high-resolution Intra Oral X-Rays" at bounding box center [406, 264] width 265 height 18
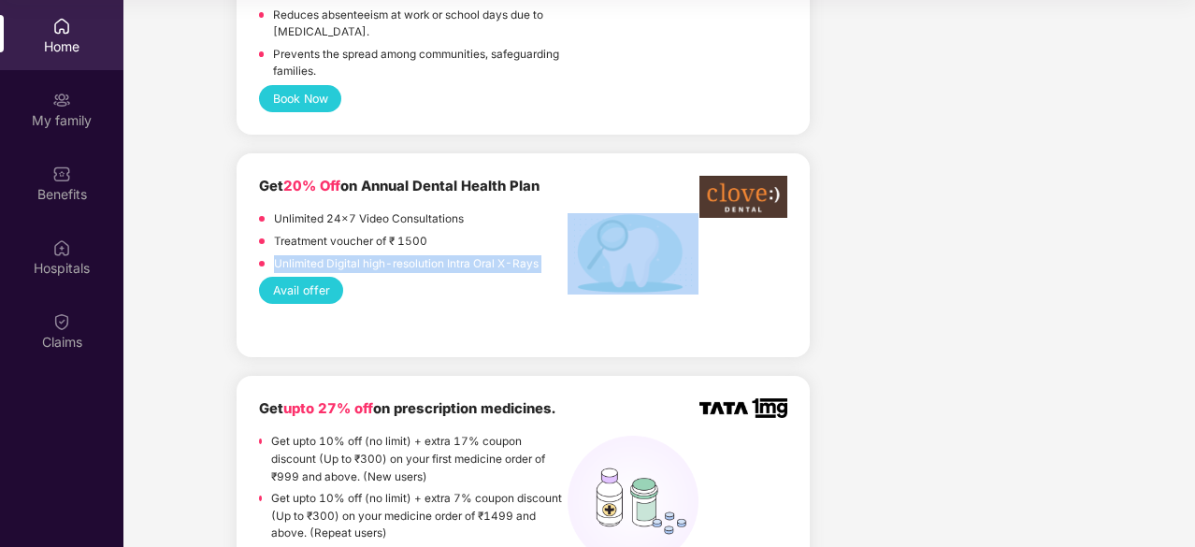
click at [419, 255] on p "Unlimited Digital high-resolution Intra Oral X-Rays" at bounding box center [406, 264] width 265 height 18
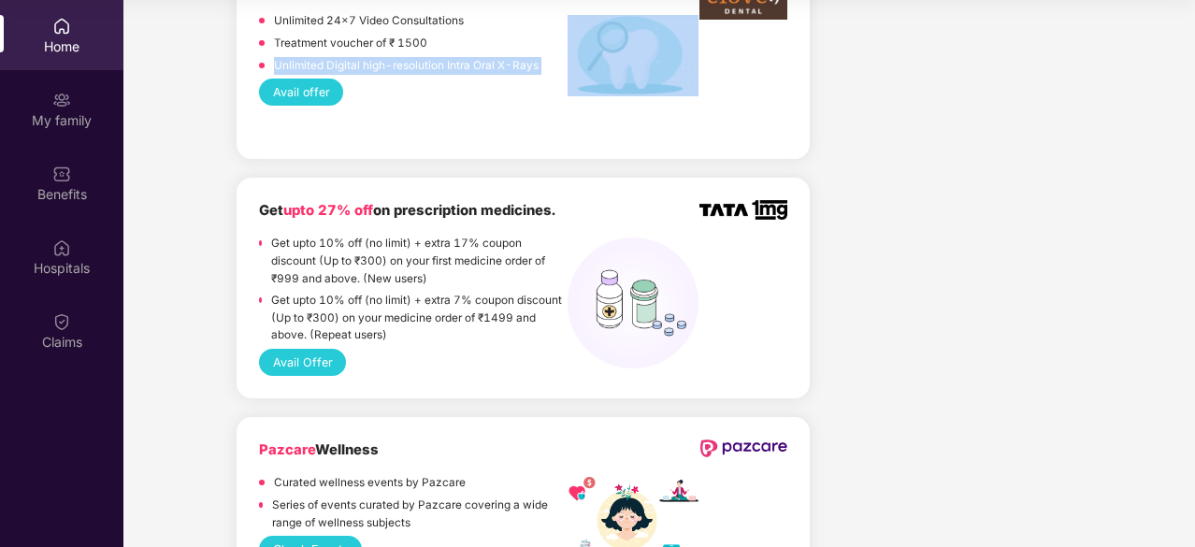
scroll to position [1657, 0]
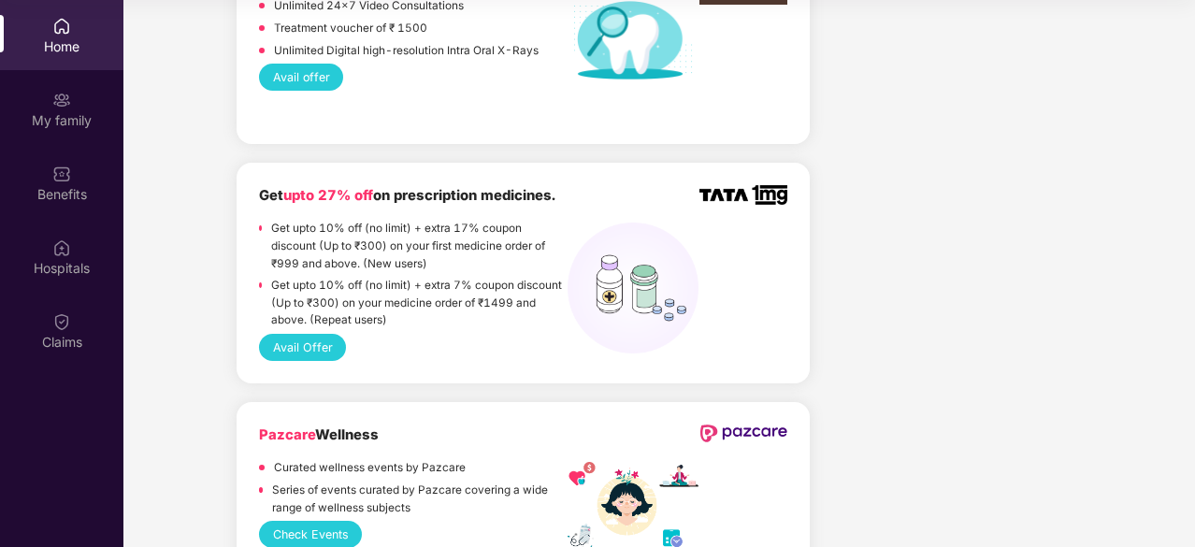
click at [350, 220] on p "Get upto 10% off (no limit) + extra 17% coupon discount (Up to ₹300) on your fi…" at bounding box center [419, 246] width 296 height 52
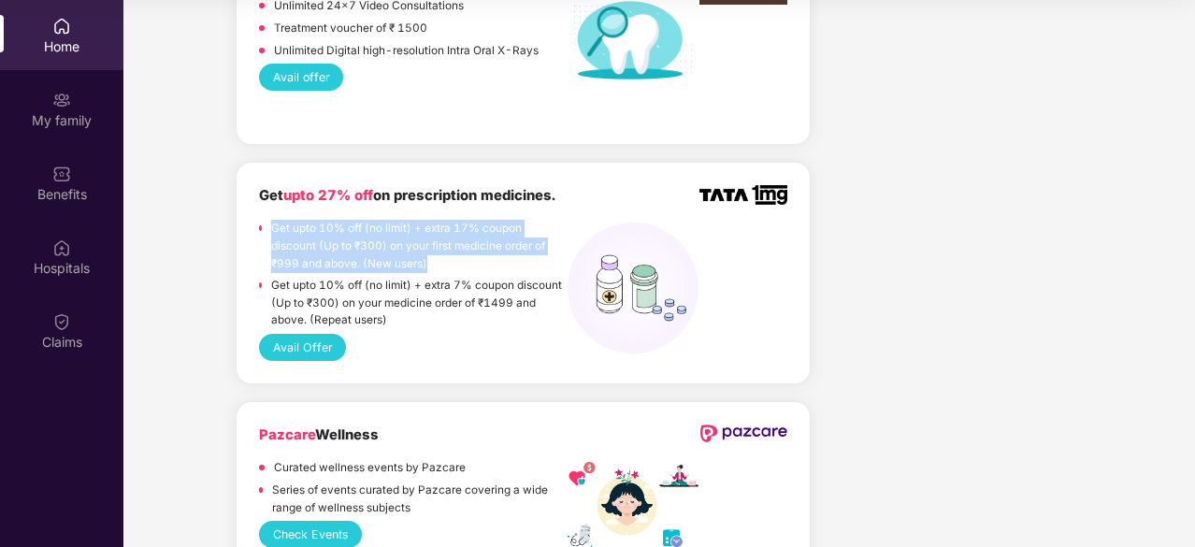
drag, startPoint x: 350, startPoint y: 205, endPoint x: 388, endPoint y: 206, distance: 38.4
click at [388, 220] on p "Get upto 10% off (no limit) + extra 17% coupon discount (Up to ₹300) on your fi…" at bounding box center [419, 246] width 296 height 52
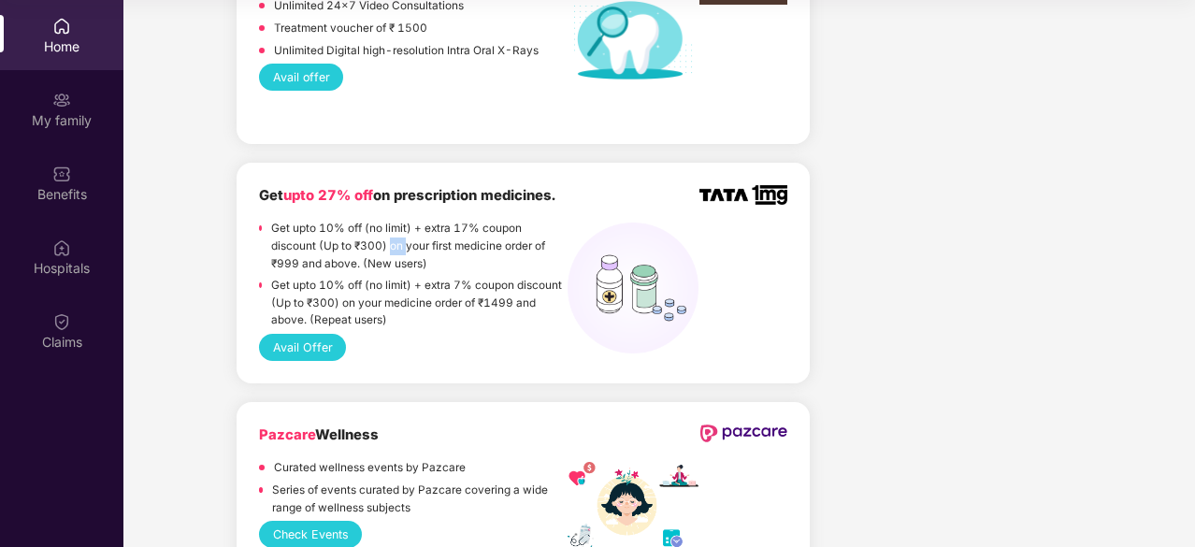
click at [388, 220] on p "Get upto 10% off (no limit) + extra 17% coupon discount (Up to ₹300) on your fi…" at bounding box center [419, 246] width 296 height 52
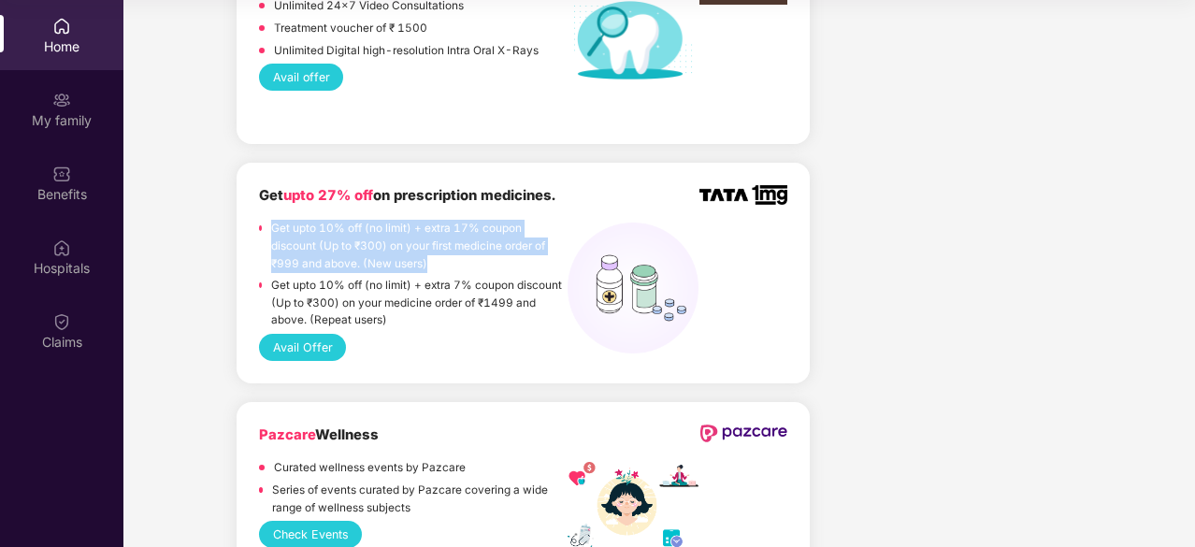
click at [388, 220] on p "Get upto 10% off (no limit) + extra 17% coupon discount (Up to ₹300) on your fi…" at bounding box center [419, 246] width 296 height 52
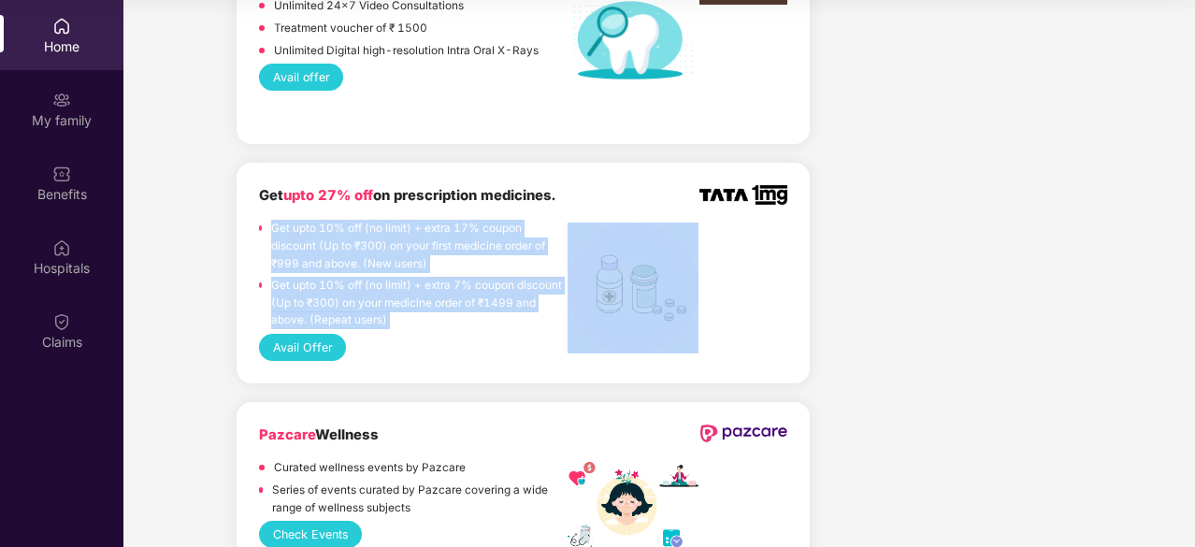
drag, startPoint x: 388, startPoint y: 206, endPoint x: 421, endPoint y: 279, distance: 80.0
click at [421, 279] on div "Get upto 10% off (no limit) + extra 17% coupon discount (Up to ₹300) on your fi…" at bounding box center [413, 276] width 309 height 113
click at [421, 279] on p "Get upto 10% off (no limit) + extra 7% coupon discount (Up to ₹300) on your med…" at bounding box center [419, 303] width 296 height 52
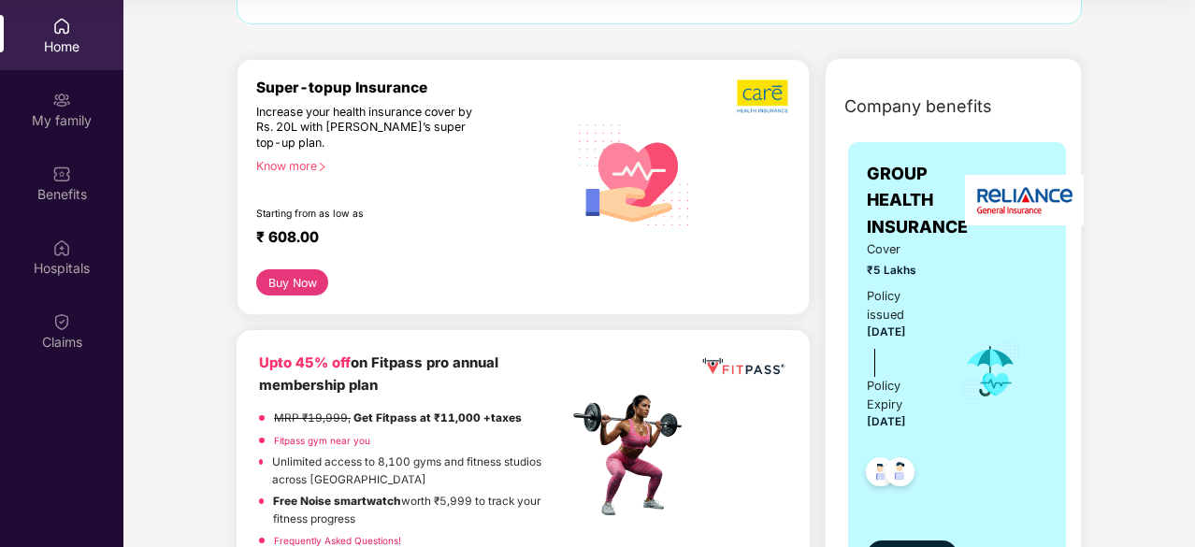
scroll to position [230, 0]
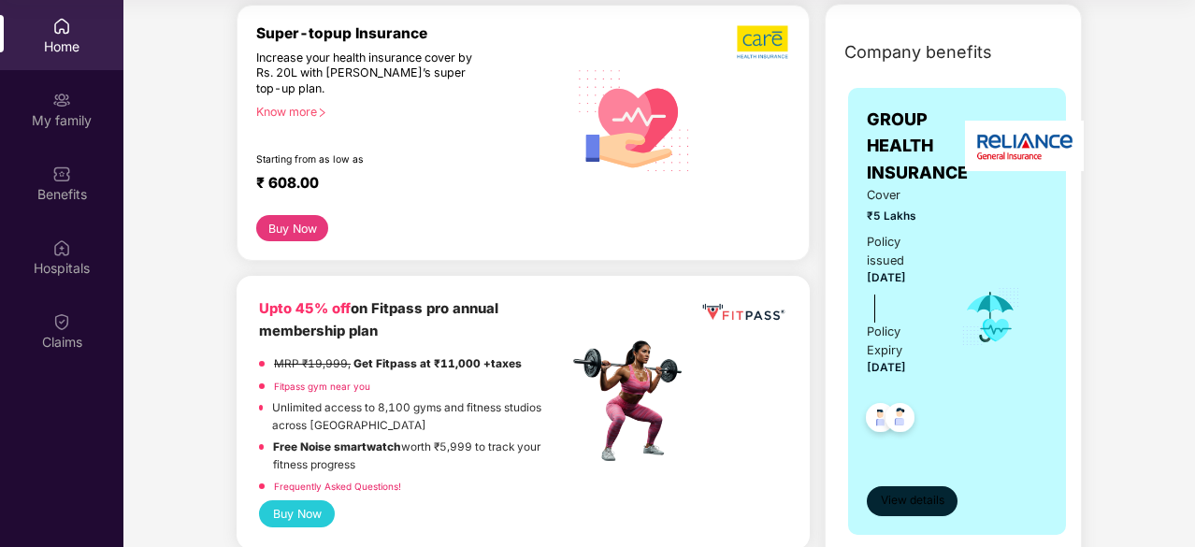
click at [937, 494] on span "View details" at bounding box center [913, 501] width 64 height 18
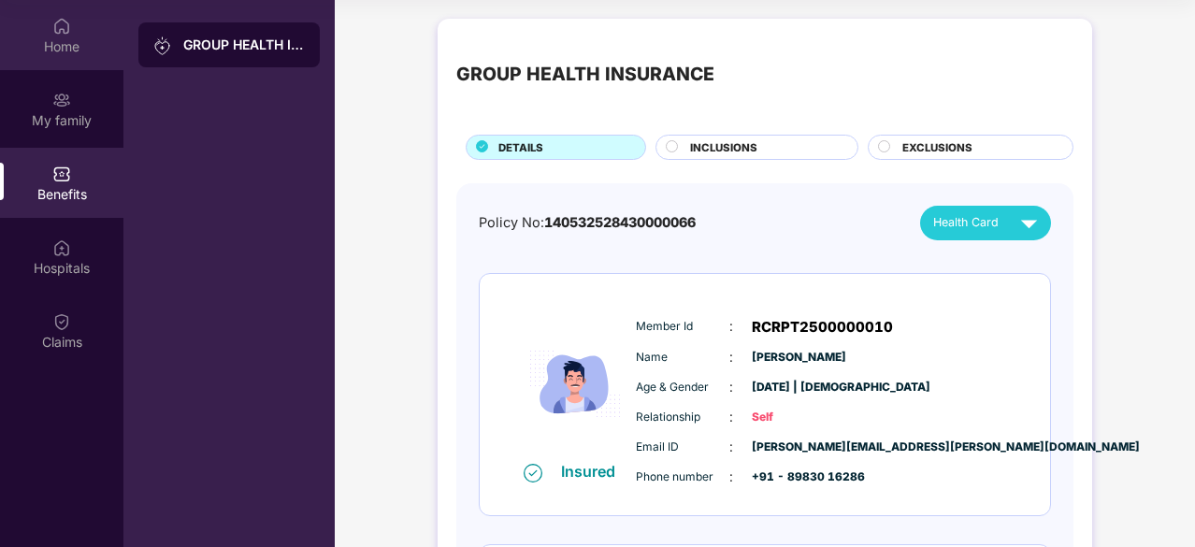
click at [51, 61] on div "Home" at bounding box center [61, 35] width 123 height 70
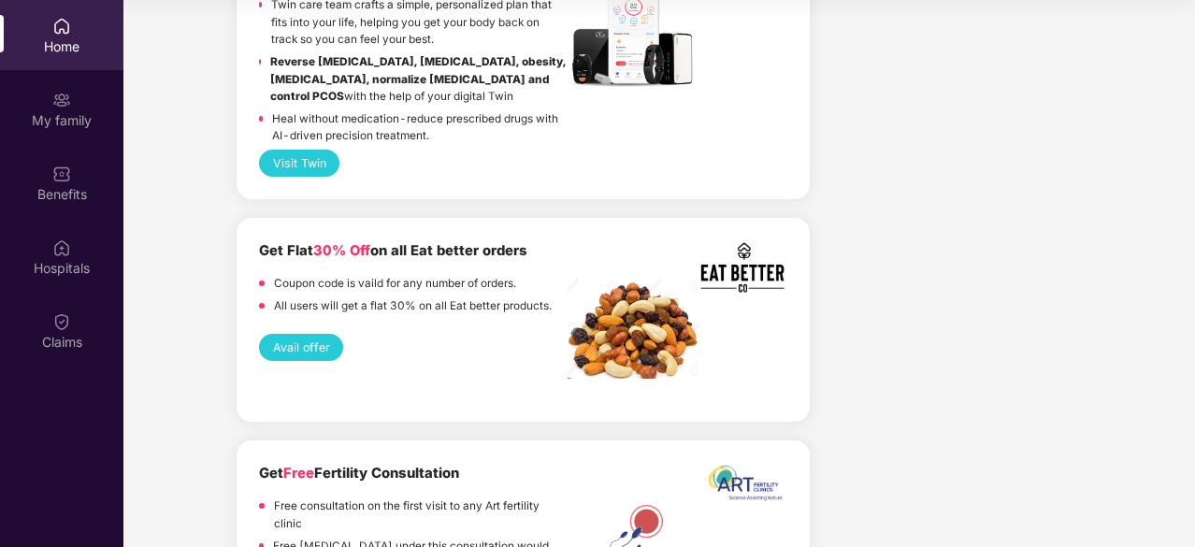
scroll to position [4296, 0]
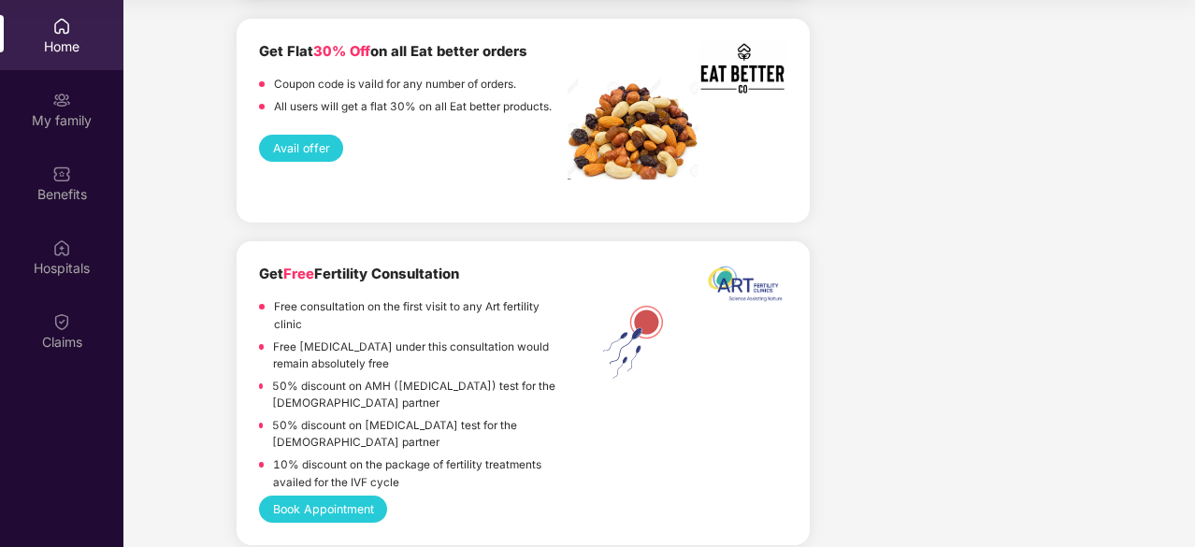
click at [292, 298] on p "Free consultation on the first visit to any Art fertility clinic" at bounding box center [421, 315] width 294 height 35
click at [294, 298] on p "Free consultation on the first visit to any Art fertility clinic" at bounding box center [421, 315] width 294 height 35
click at [294, 304] on p "Free consultation on the first visit to any Art fertility clinic" at bounding box center [421, 315] width 294 height 35
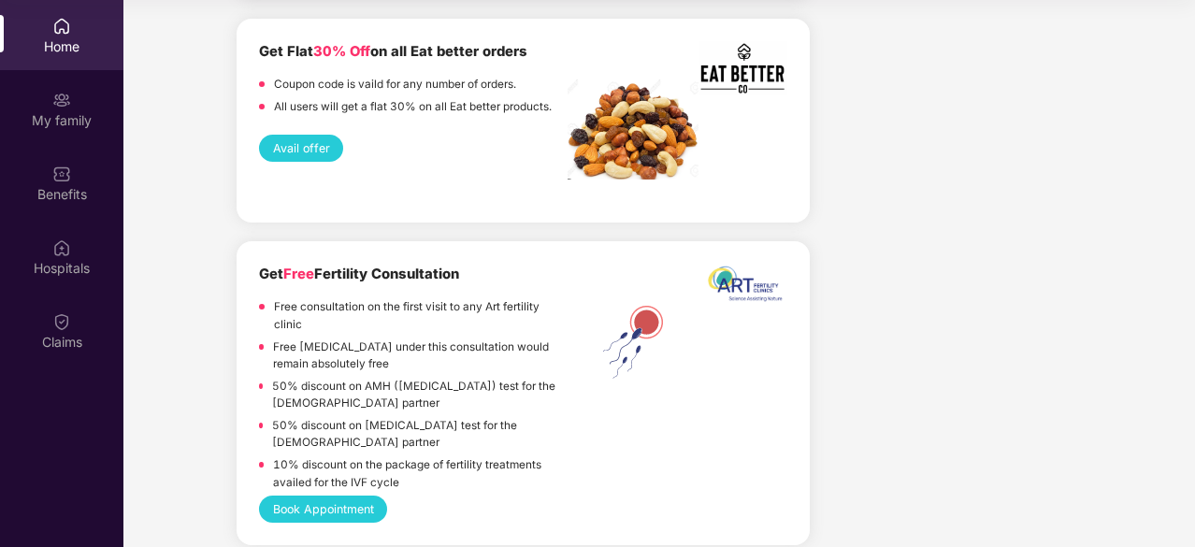
click at [305, 339] on p "Free Ultrasonography under this consultation would remain absolutely free" at bounding box center [420, 356] width 295 height 35
drag, startPoint x: 305, startPoint y: 331, endPoint x: 322, endPoint y: 344, distance: 21.3
click at [322, 344] on p "Free Ultrasonography under this consultation would remain absolutely free" at bounding box center [420, 356] width 295 height 35
click at [342, 379] on p "50% discount on AMH (Anti-Mullerian Hormone) test for the female partner" at bounding box center [420, 395] width 296 height 35
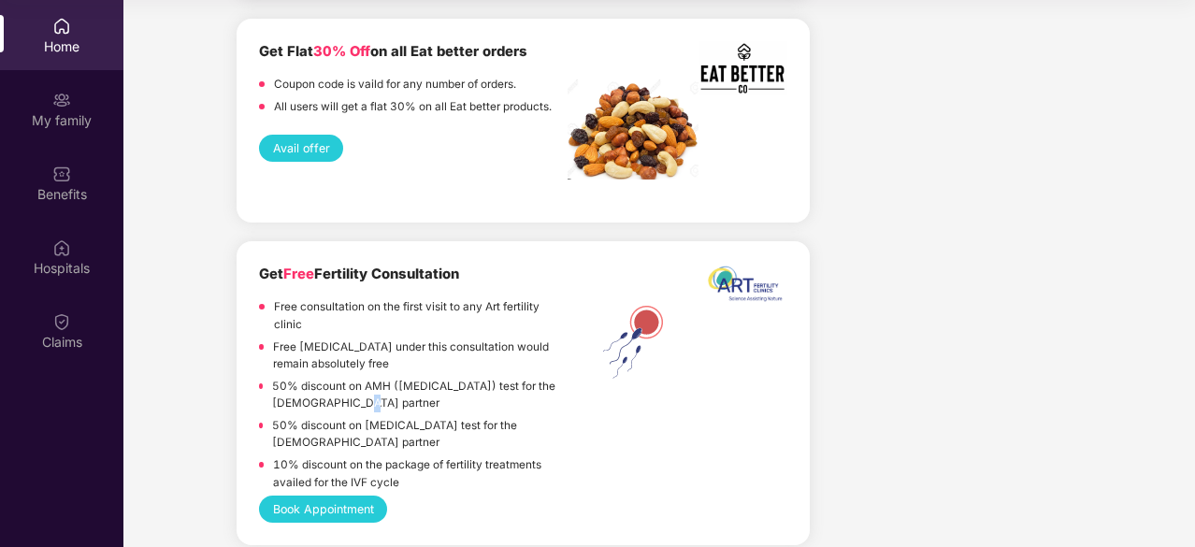
click at [342, 379] on p "50% discount on AMH (Anti-Mullerian Hormone) test for the female partner" at bounding box center [420, 395] width 296 height 35
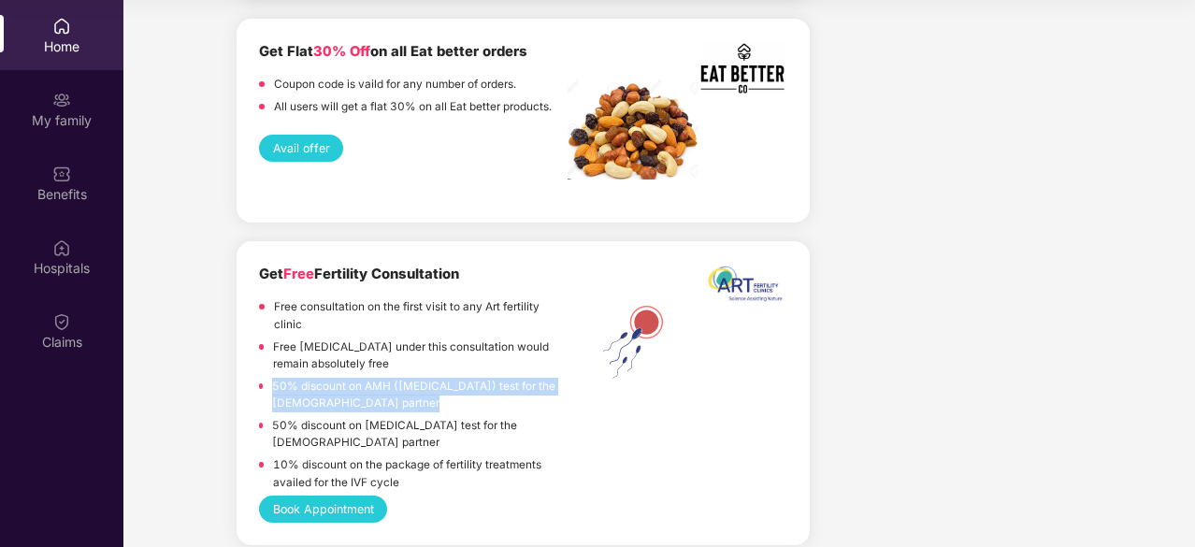
click at [342, 379] on p "50% discount on AMH (Anti-Mullerian Hormone) test for the female partner" at bounding box center [420, 395] width 296 height 35
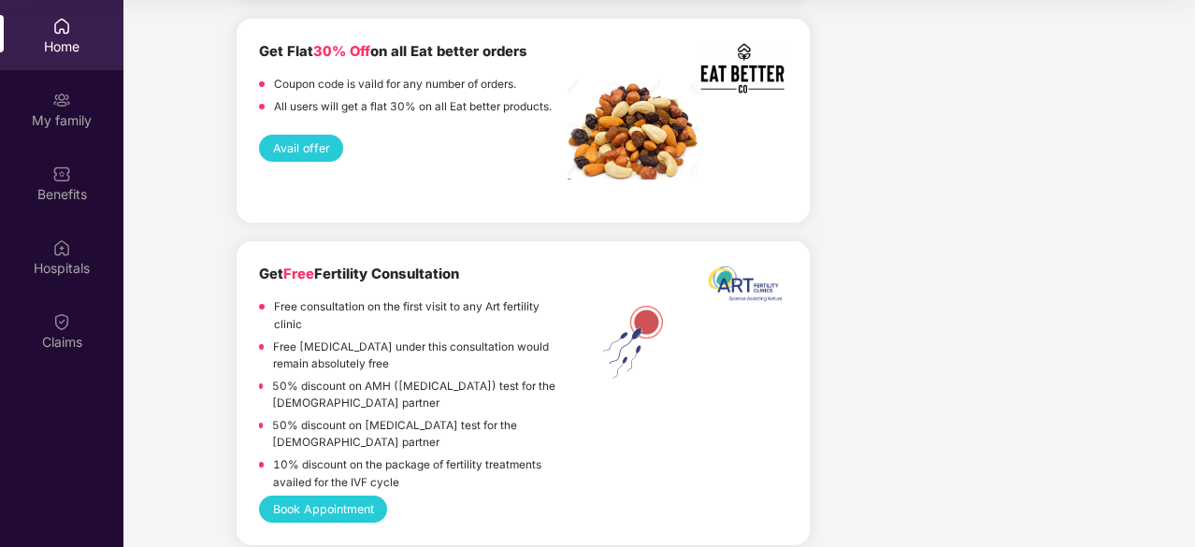
click at [331, 417] on p "50% discount on Semen Analysis test for the male partner" at bounding box center [420, 434] width 296 height 35
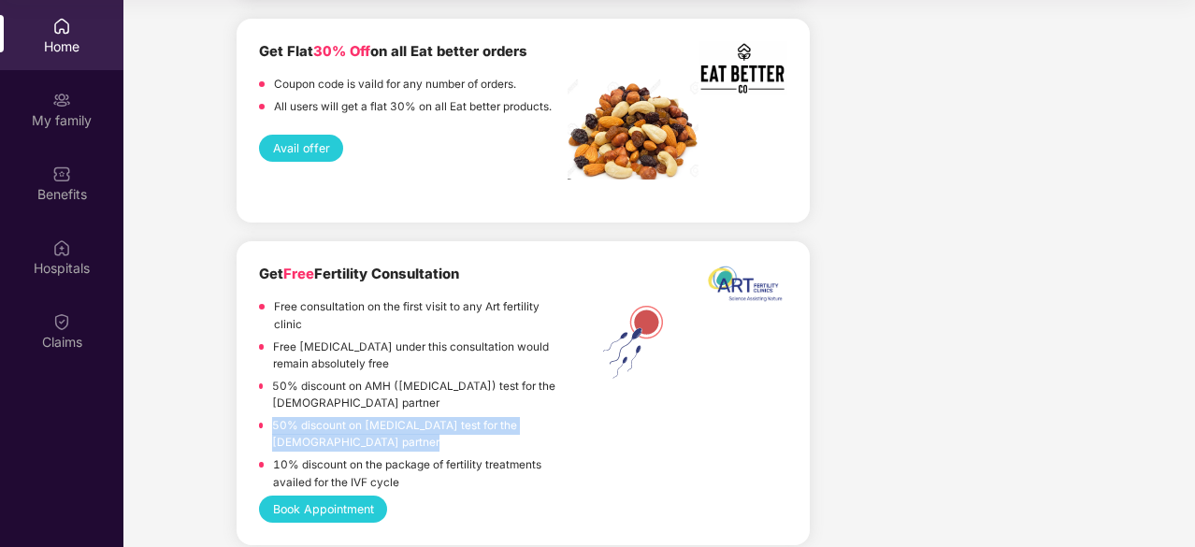
click at [338, 417] on p "50% discount on Semen Analysis test for the male partner" at bounding box center [420, 434] width 296 height 35
click at [324, 497] on button "Book Appointment" at bounding box center [323, 509] width 128 height 27
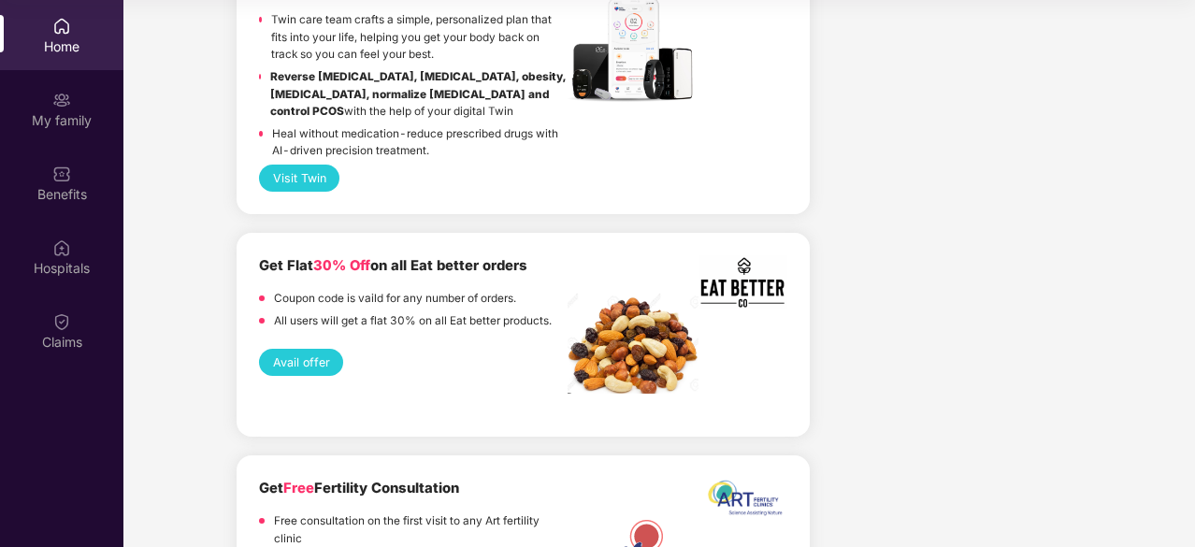
scroll to position [4083, 0]
click at [408, 257] on div "Get Flat 30% Off on all Eat better orders" at bounding box center [413, 265] width 309 height 22
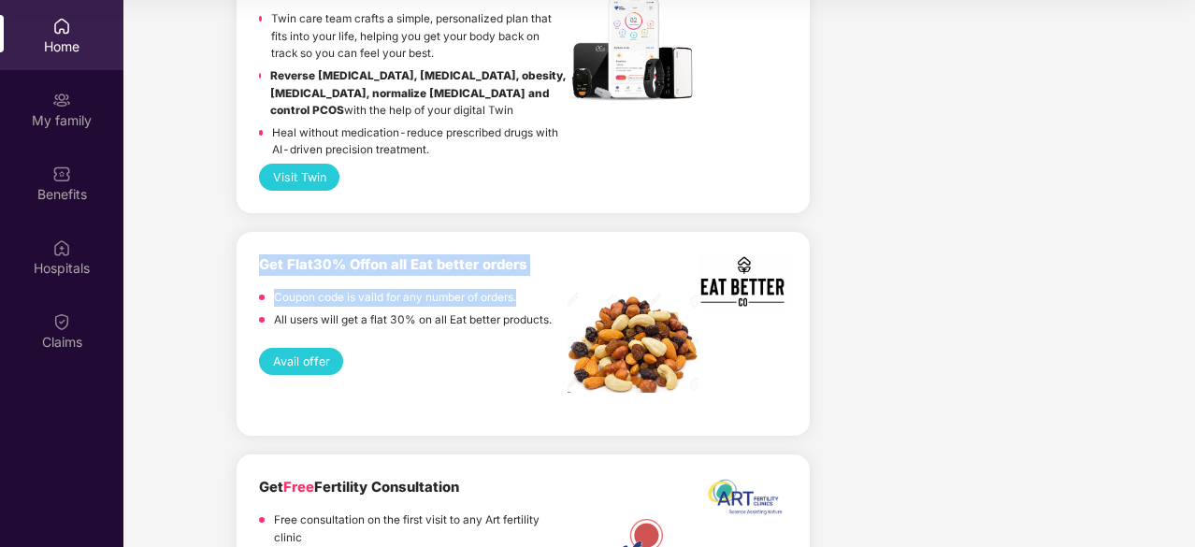
drag, startPoint x: 408, startPoint y: 257, endPoint x: 424, endPoint y: 293, distance: 38.9
click at [424, 293] on div "Get Flat 30% Off on all Eat better orders Coupon code is vaild for any number o…" at bounding box center [413, 293] width 309 height 79
click at [424, 293] on div "Coupon code is vaild for any number of orders." at bounding box center [395, 300] width 242 height 22
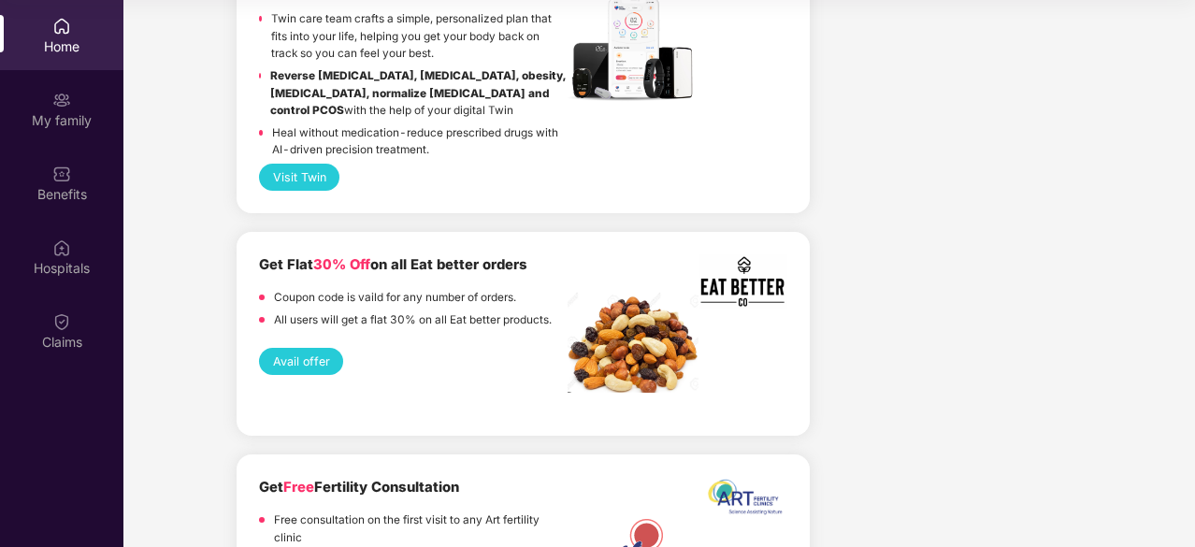
click at [311, 348] on button "Avail offer" at bounding box center [301, 361] width 84 height 27
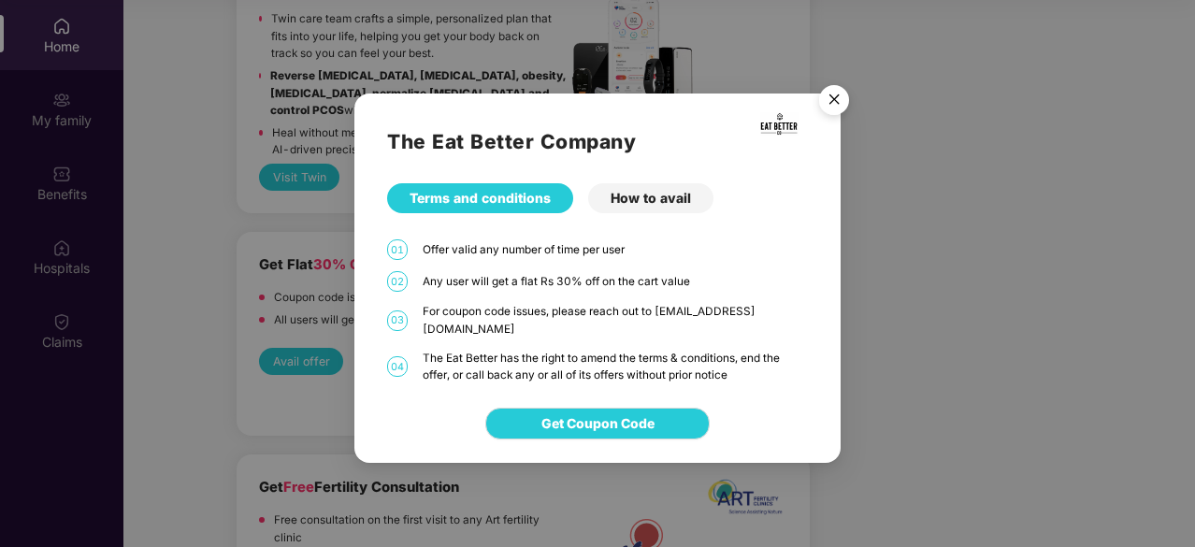
click at [563, 291] on div "Any user will get a flat Rs 30% off on the cart value" at bounding box center [615, 282] width 385 height 18
drag, startPoint x: 563, startPoint y: 292, endPoint x: 574, endPoint y: 294, distance: 11.4
click at [574, 291] on div "Any user will get a flat Rs 30% off on the cart value" at bounding box center [615, 282] width 385 height 18
click at [646, 203] on div "How to avail" at bounding box center [650, 198] width 125 height 30
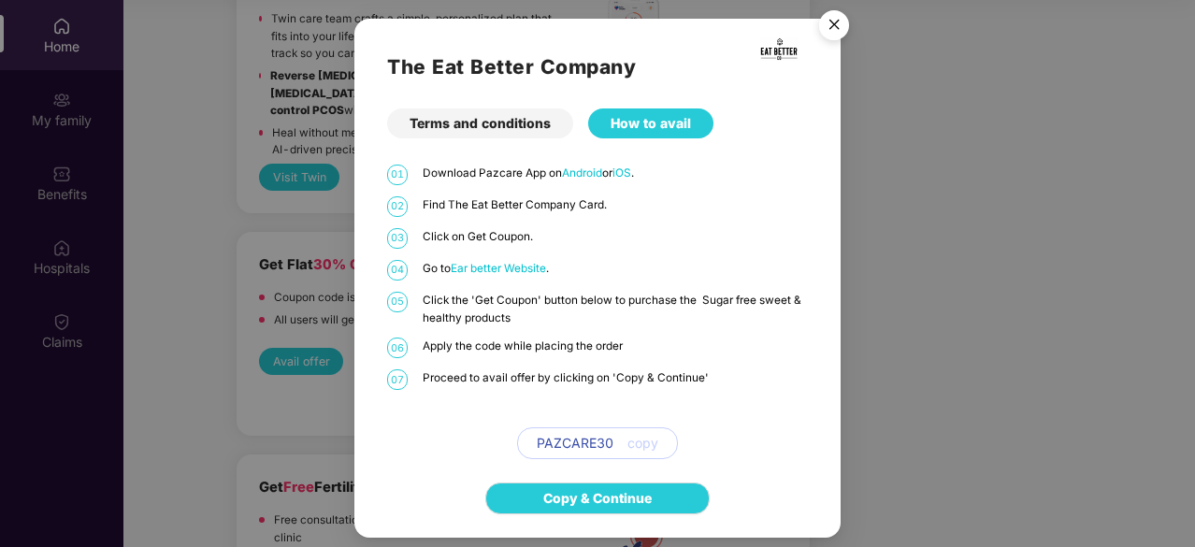
click at [455, 128] on div "Terms and conditions" at bounding box center [480, 123] width 186 height 30
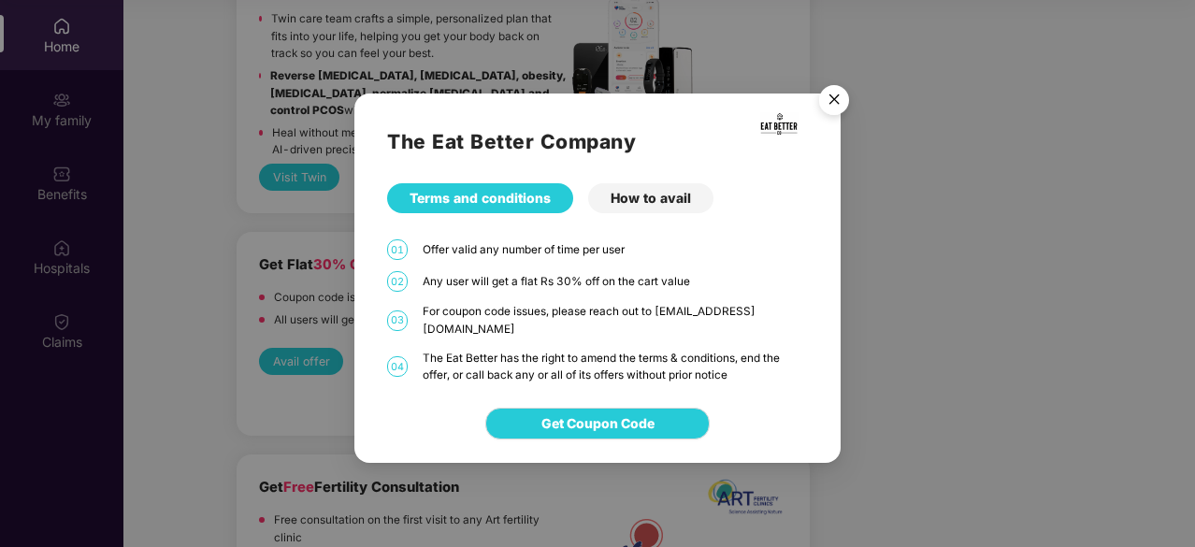
click at [827, 109] on img "Close" at bounding box center [834, 103] width 52 height 52
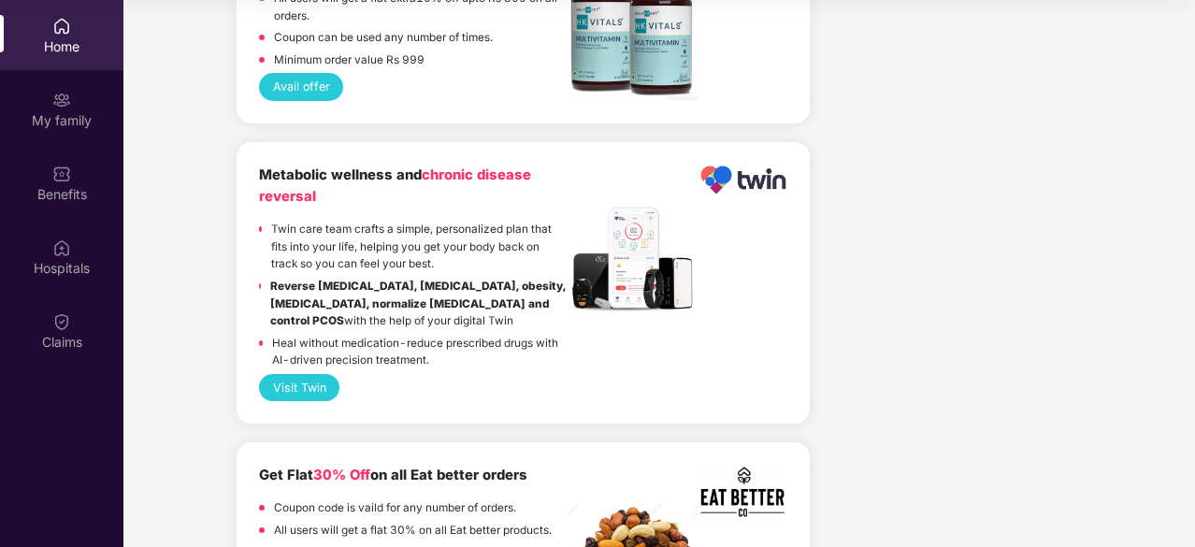
scroll to position [3871, 0]
click at [431, 167] on span "chronic disease reversal" at bounding box center [395, 186] width 272 height 38
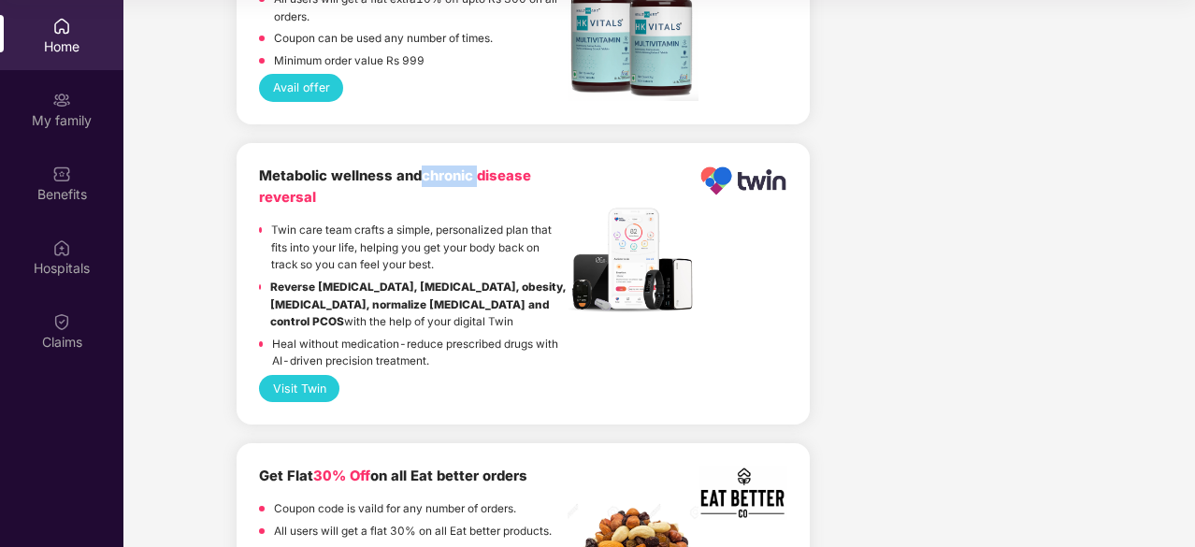
click at [431, 167] on span "chronic disease reversal" at bounding box center [395, 186] width 272 height 38
drag, startPoint x: 431, startPoint y: 157, endPoint x: 428, endPoint y: 177, distance: 19.8
click at [428, 177] on div "Metabolic wellness and chronic disease reversal" at bounding box center [413, 188] width 309 height 44
click at [370, 279] on p "Reverse Type 2 diabetes, hypertension, obesity, high cholesterol, normalize fat…" at bounding box center [418, 305] width 297 height 52
click at [344, 244] on p "Twin care team crafts a simple, personalized plan that fits into your life, hel…" at bounding box center [419, 248] width 296 height 52
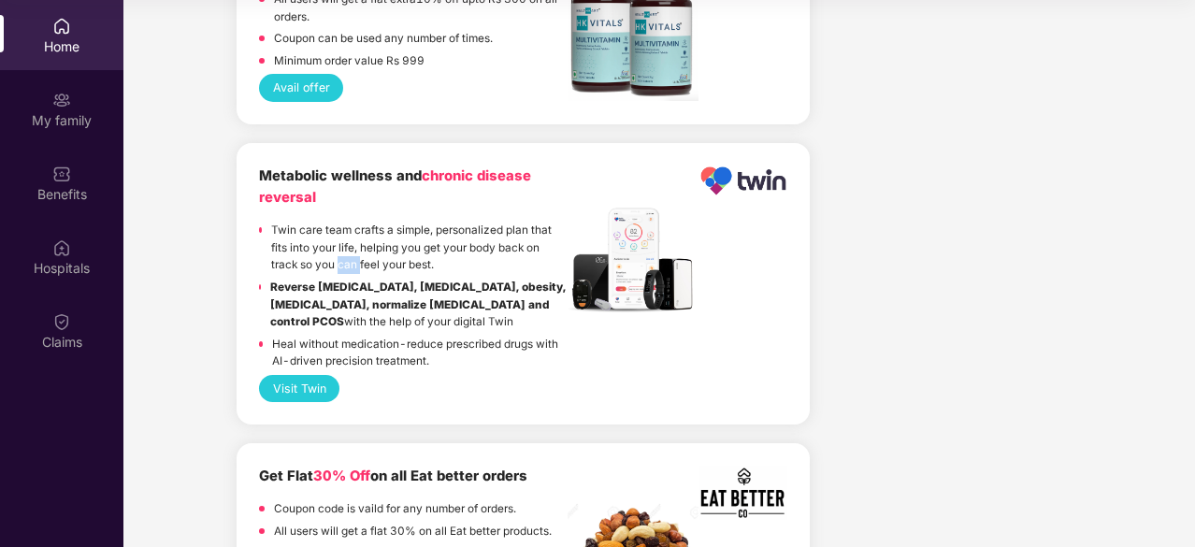
click at [344, 244] on p "Twin care team crafts a simple, personalized plan that fits into your life, hel…" at bounding box center [419, 248] width 296 height 52
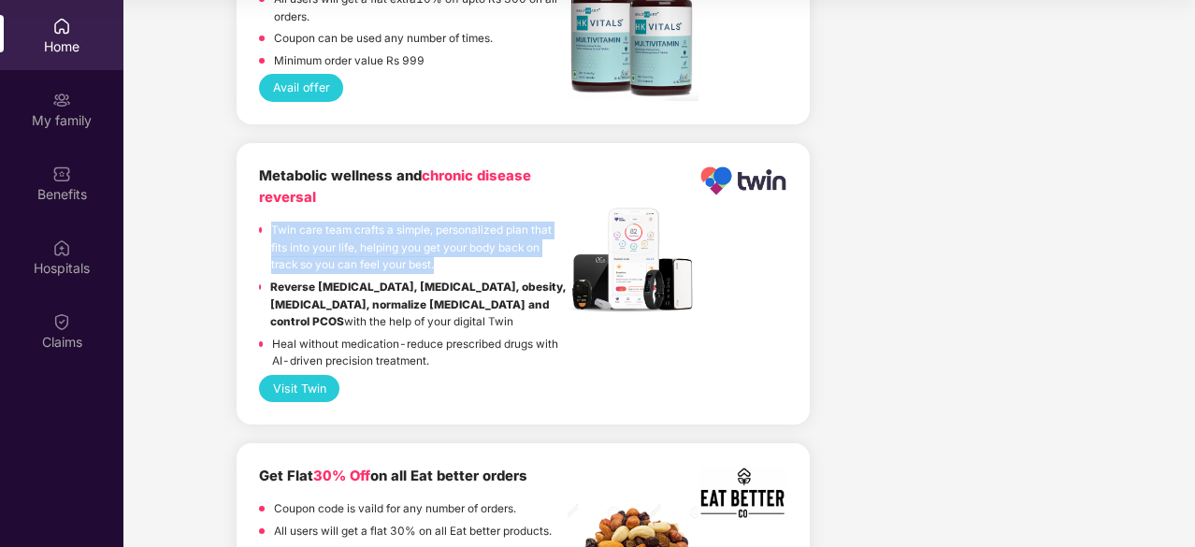
click at [344, 244] on p "Twin care team crafts a simple, personalized plan that fits into your life, hel…" at bounding box center [419, 248] width 296 height 52
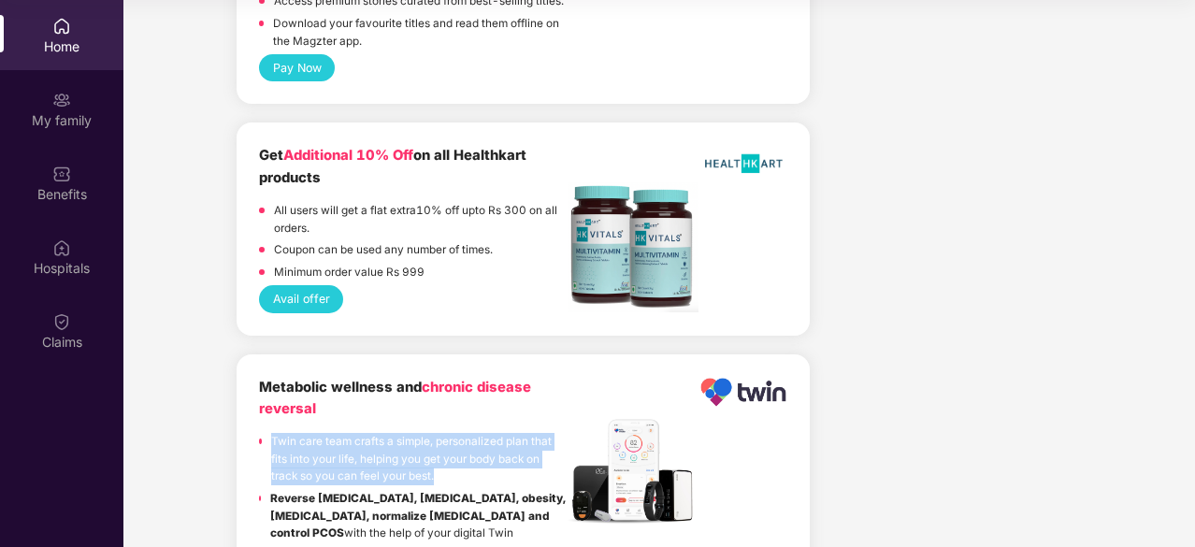
scroll to position [3649, 0]
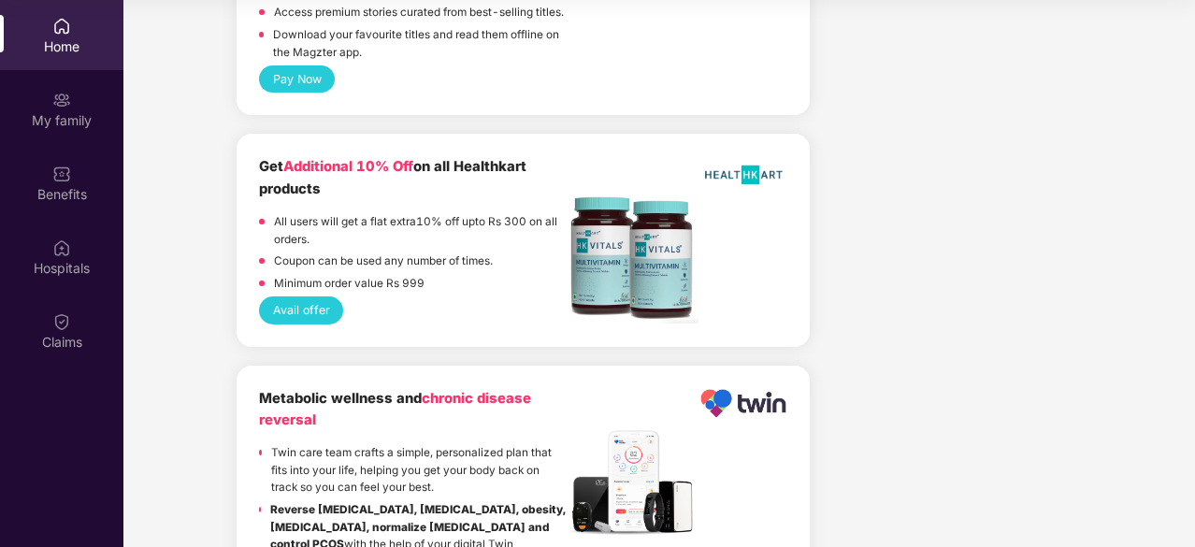
click at [316, 158] on span "Additional 10% Off" at bounding box center [348, 166] width 130 height 17
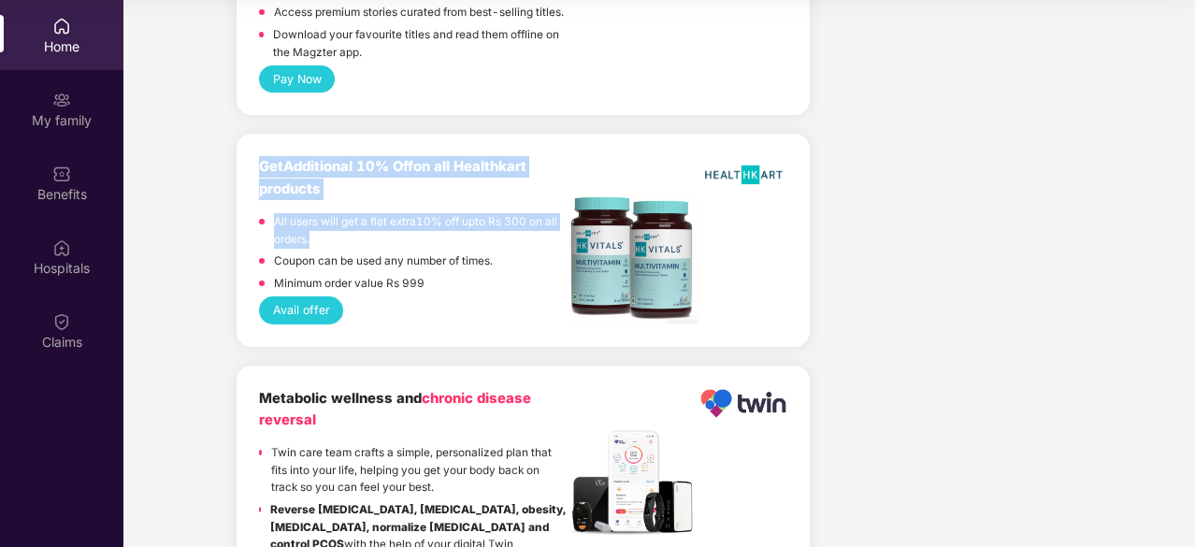
drag, startPoint x: 316, startPoint y: 143, endPoint x: 308, endPoint y: 201, distance: 58.6
click at [308, 201] on div "Get Additional 10% Off on all Healthkart products All users will get a flat ext…" at bounding box center [413, 226] width 309 height 140
click at [308, 213] on p "All users will get a flat extra10% off upto Rs 300 on all orders." at bounding box center [421, 230] width 294 height 35
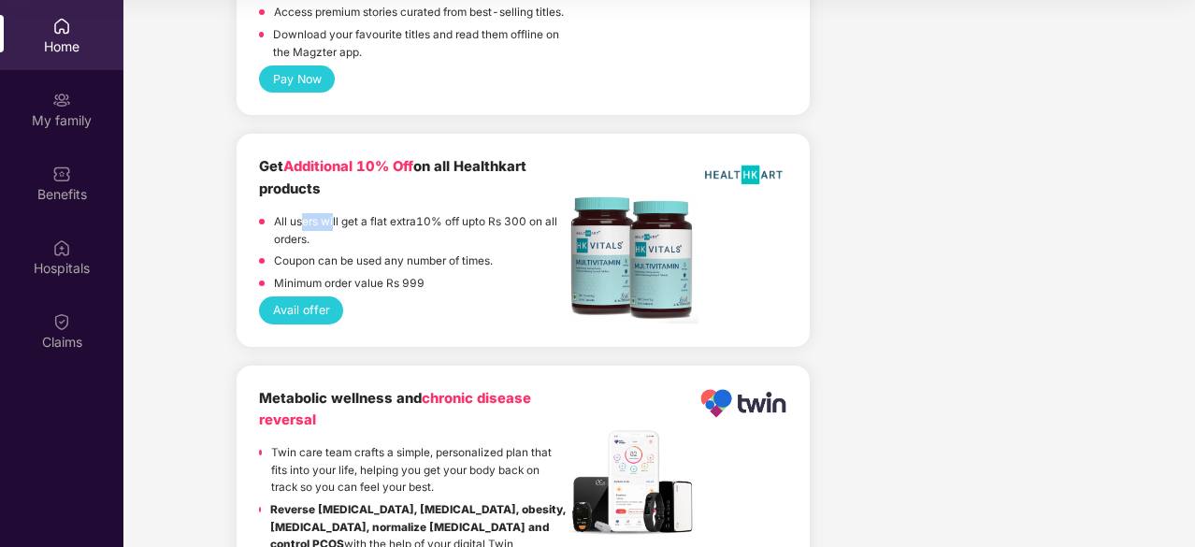
click at [308, 213] on p "All users will get a flat extra10% off upto Rs 300 on all orders." at bounding box center [421, 230] width 294 height 35
click at [325, 296] on button "Avail offer" at bounding box center [301, 309] width 84 height 27
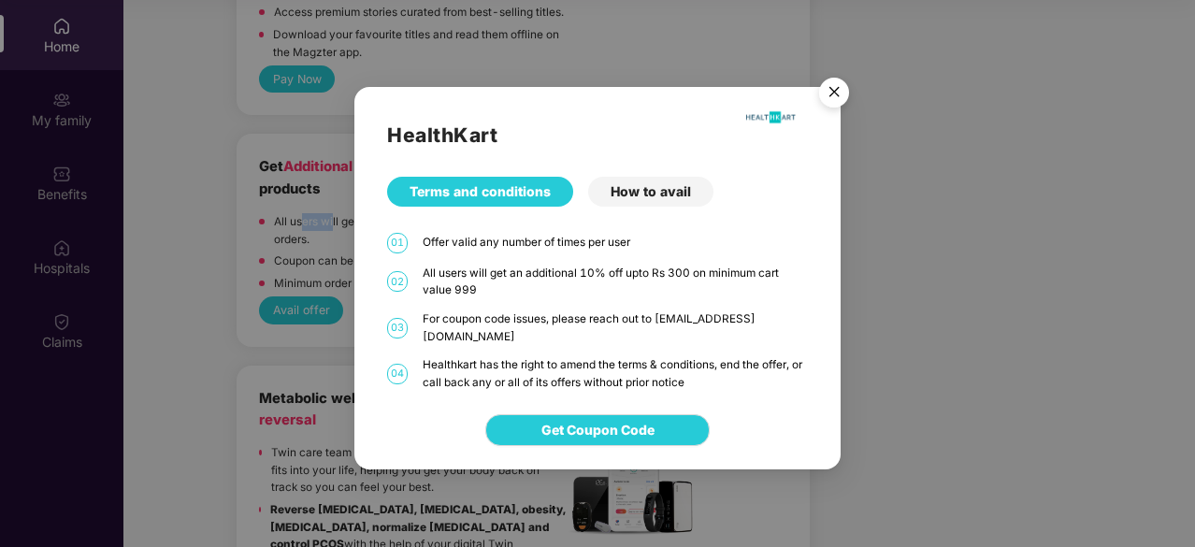
click at [843, 88] on img "Close" at bounding box center [834, 95] width 52 height 52
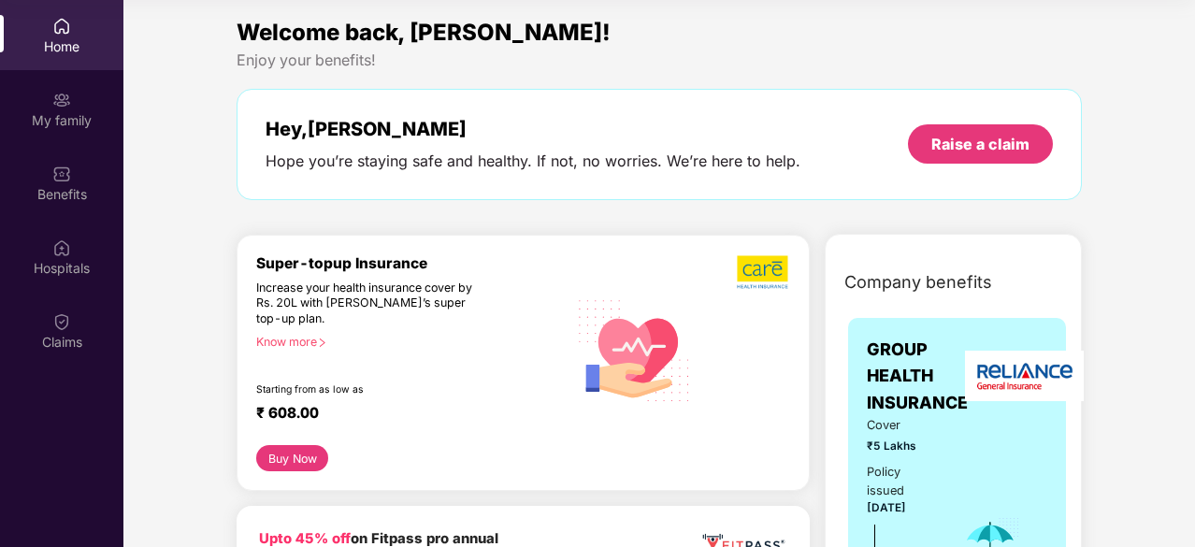
scroll to position [0, 0]
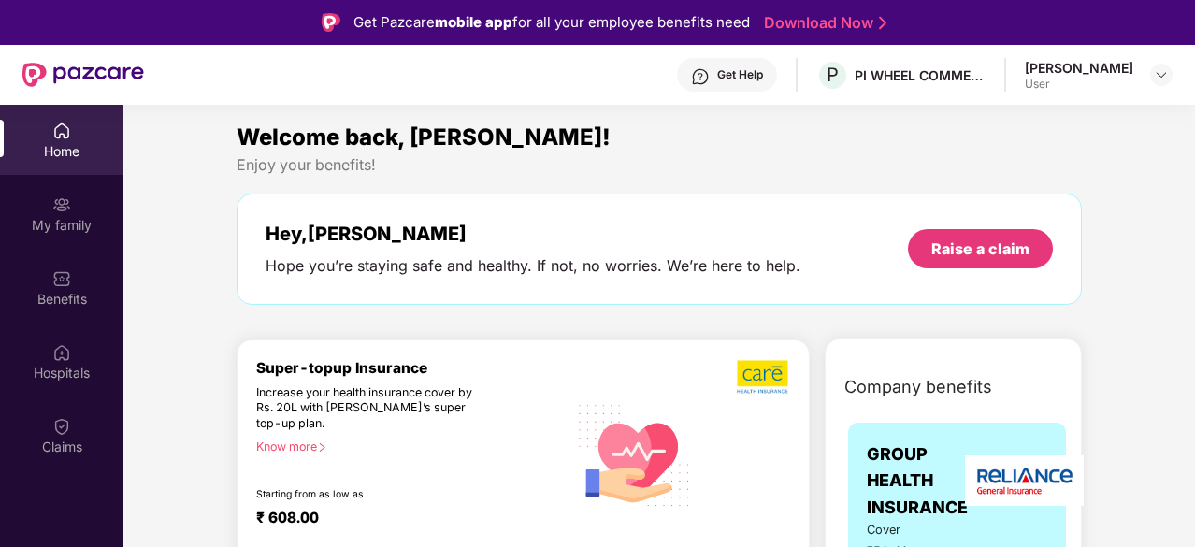
click at [710, 76] on img at bounding box center [700, 76] width 19 height 19
